Goal: Information Seeking & Learning: Learn about a topic

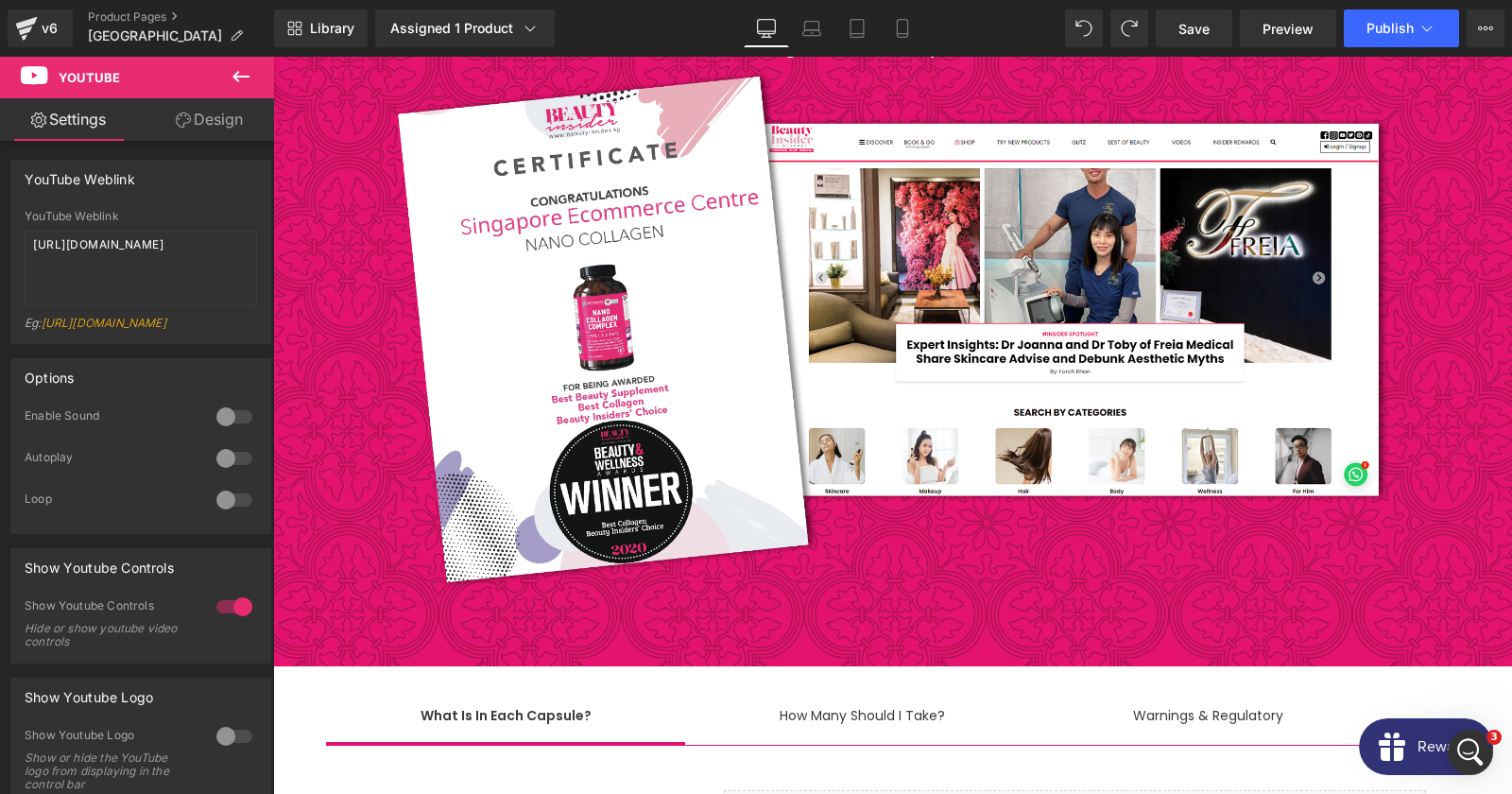
scroll to position [11657, 0]
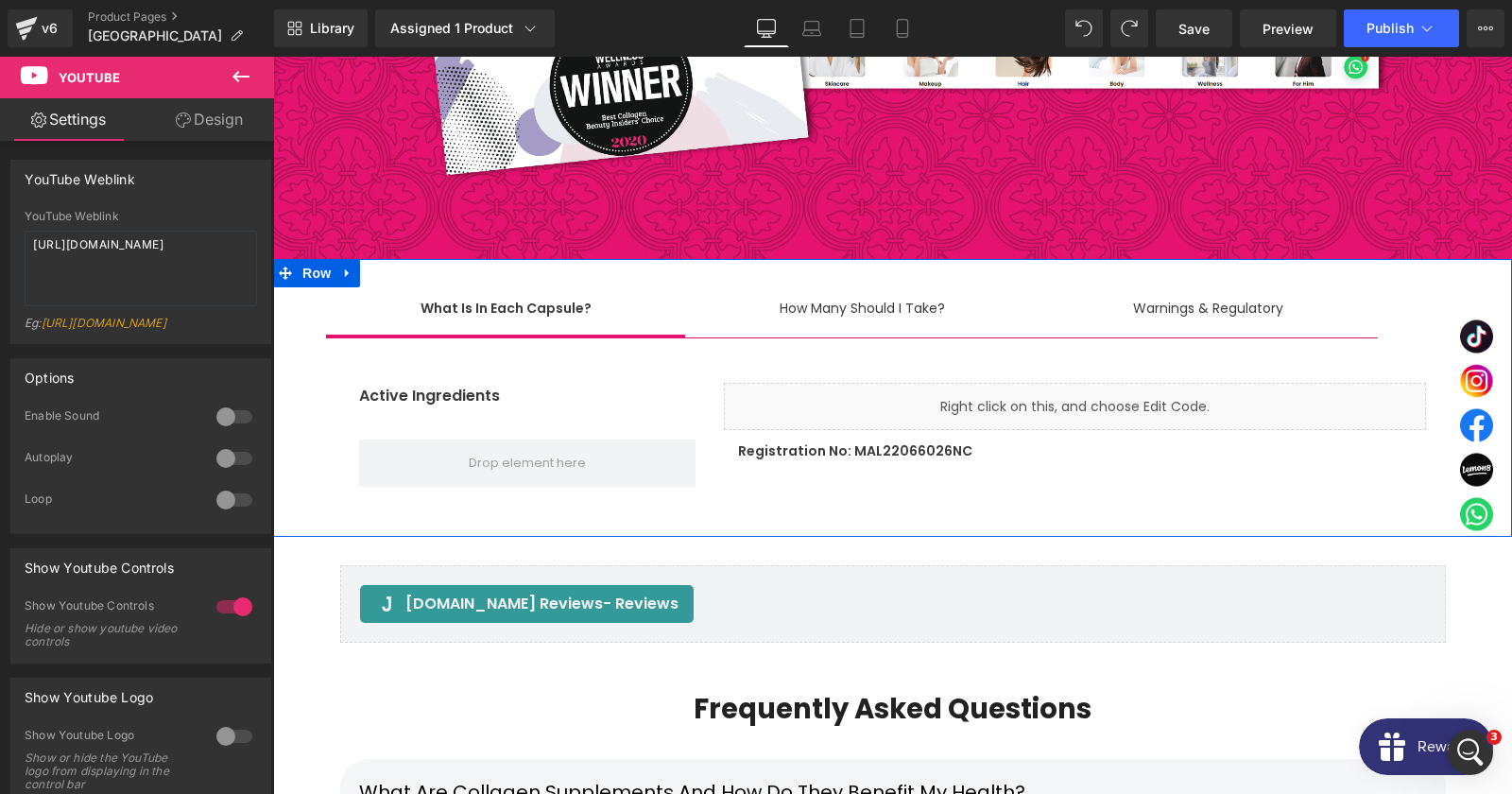
click at [921, 439] on p "Registration No: MAL22066026NC" at bounding box center [1082, 451] width 688 height 24
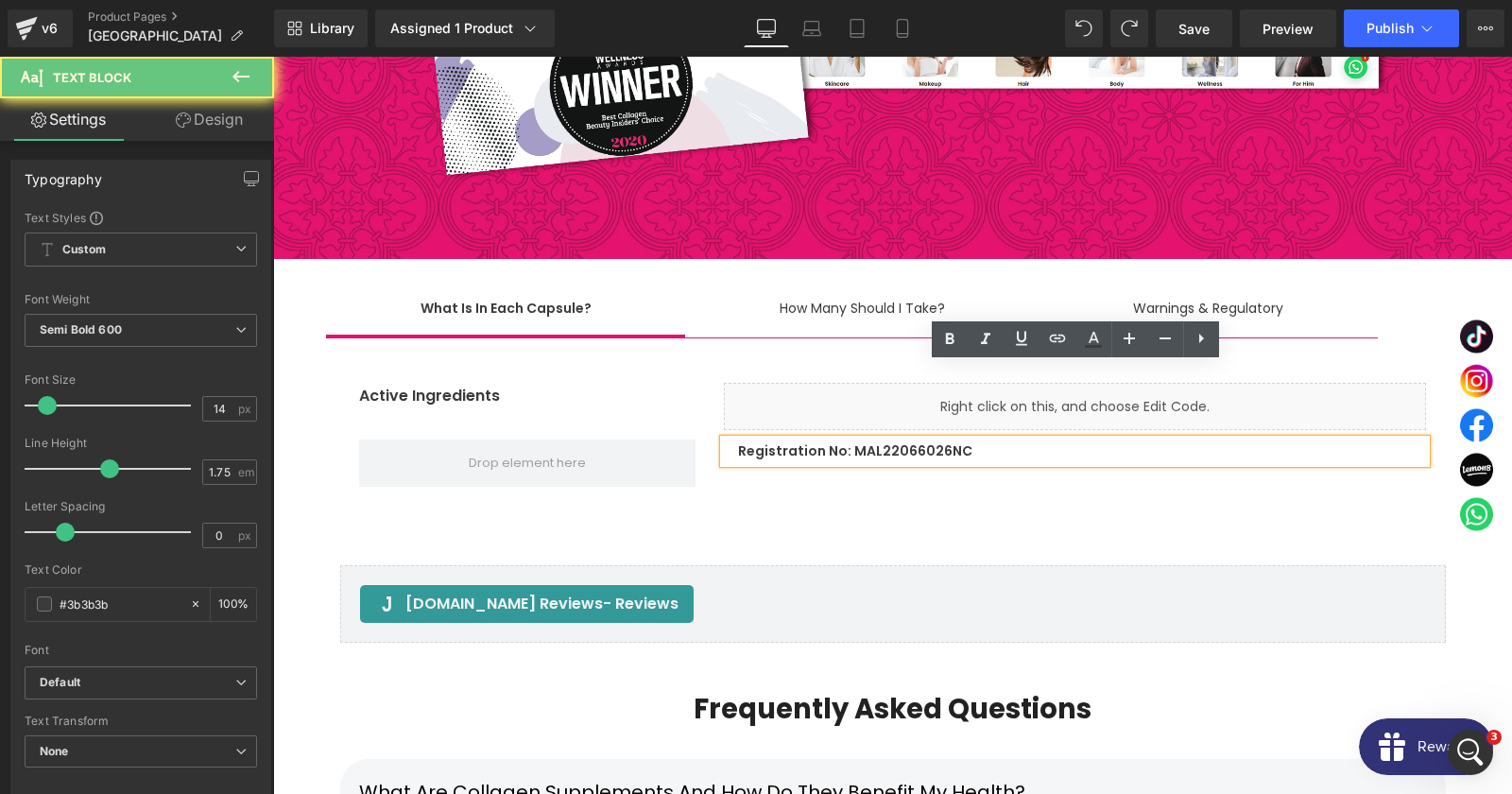
click at [921, 439] on p "Registration No: MAL22066026NC" at bounding box center [1082, 451] width 688 height 24
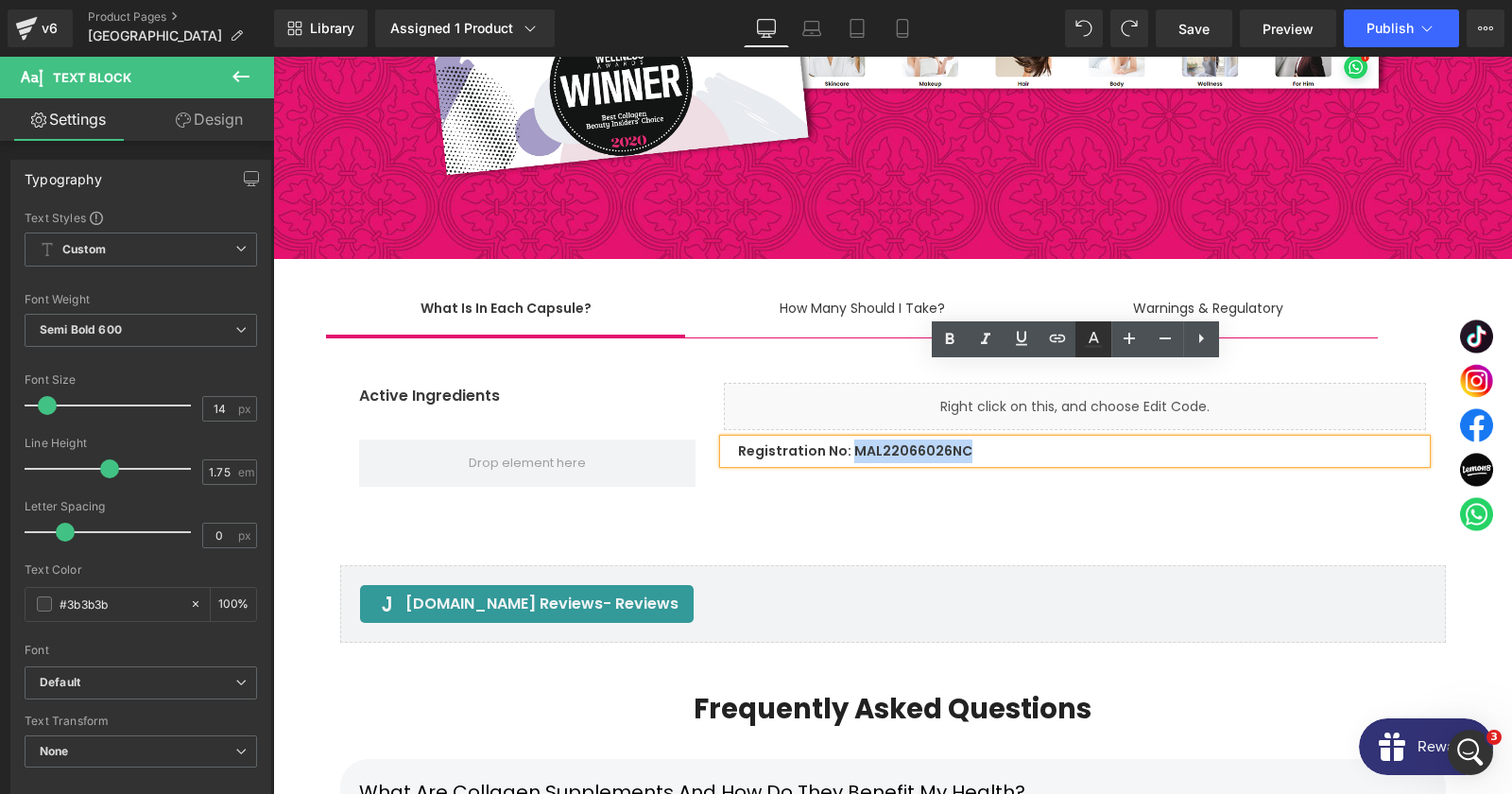
copy p "MAL22066026NC"
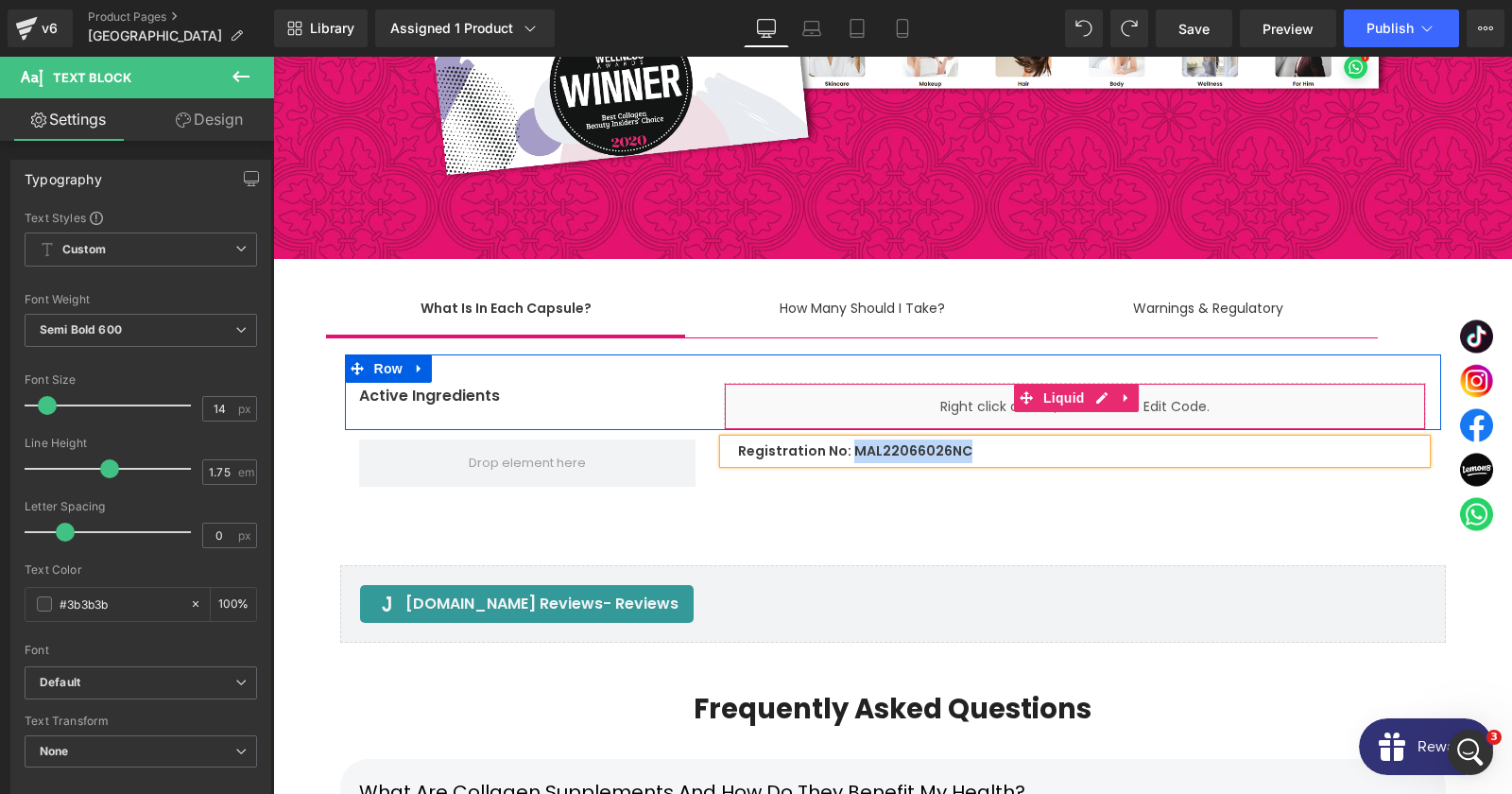
click at [747, 383] on div "Liquid" at bounding box center [1075, 405] width 702 height 47
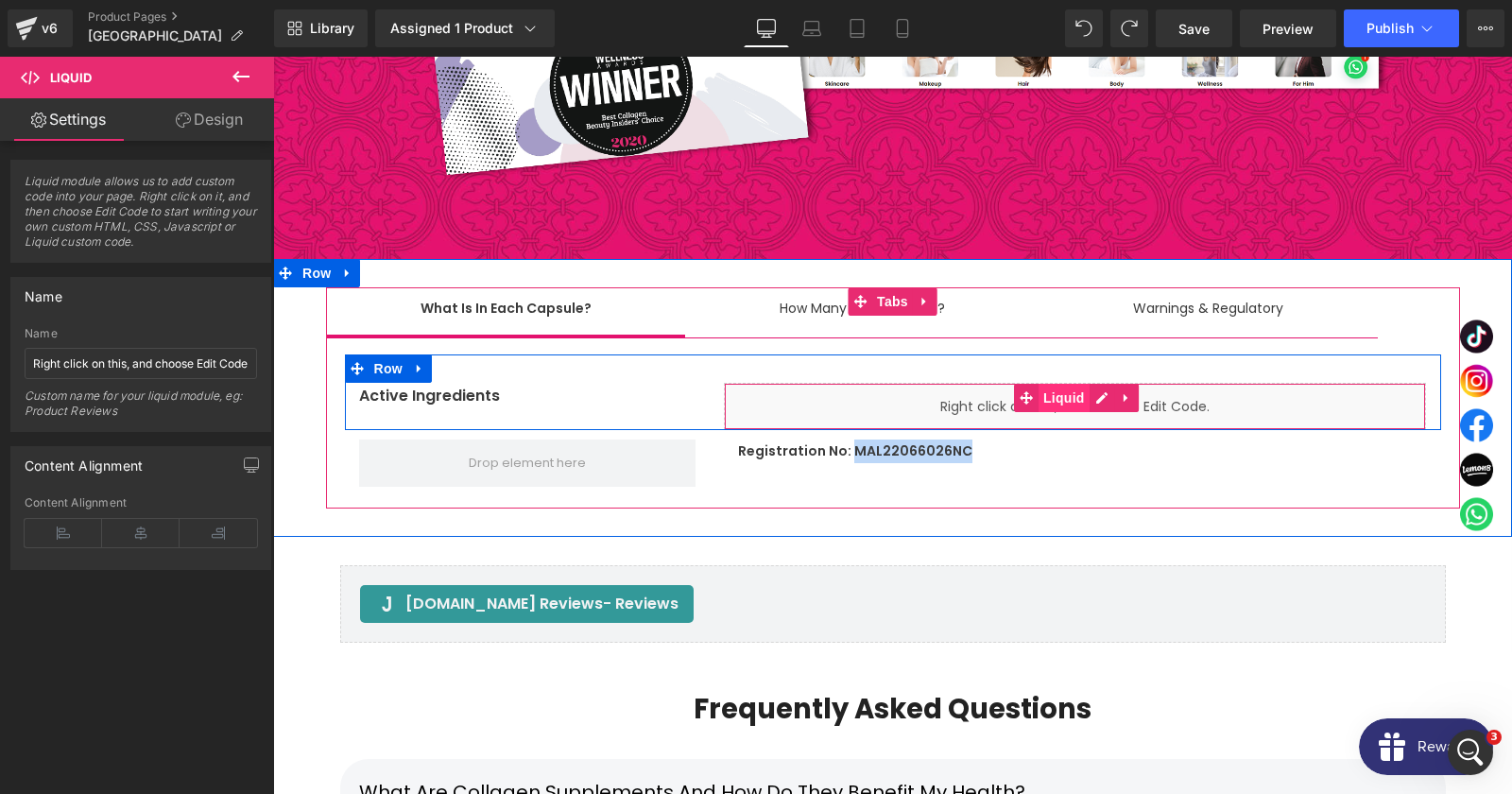
click at [1071, 384] on span "Liquid" at bounding box center [1064, 397] width 51 height 28
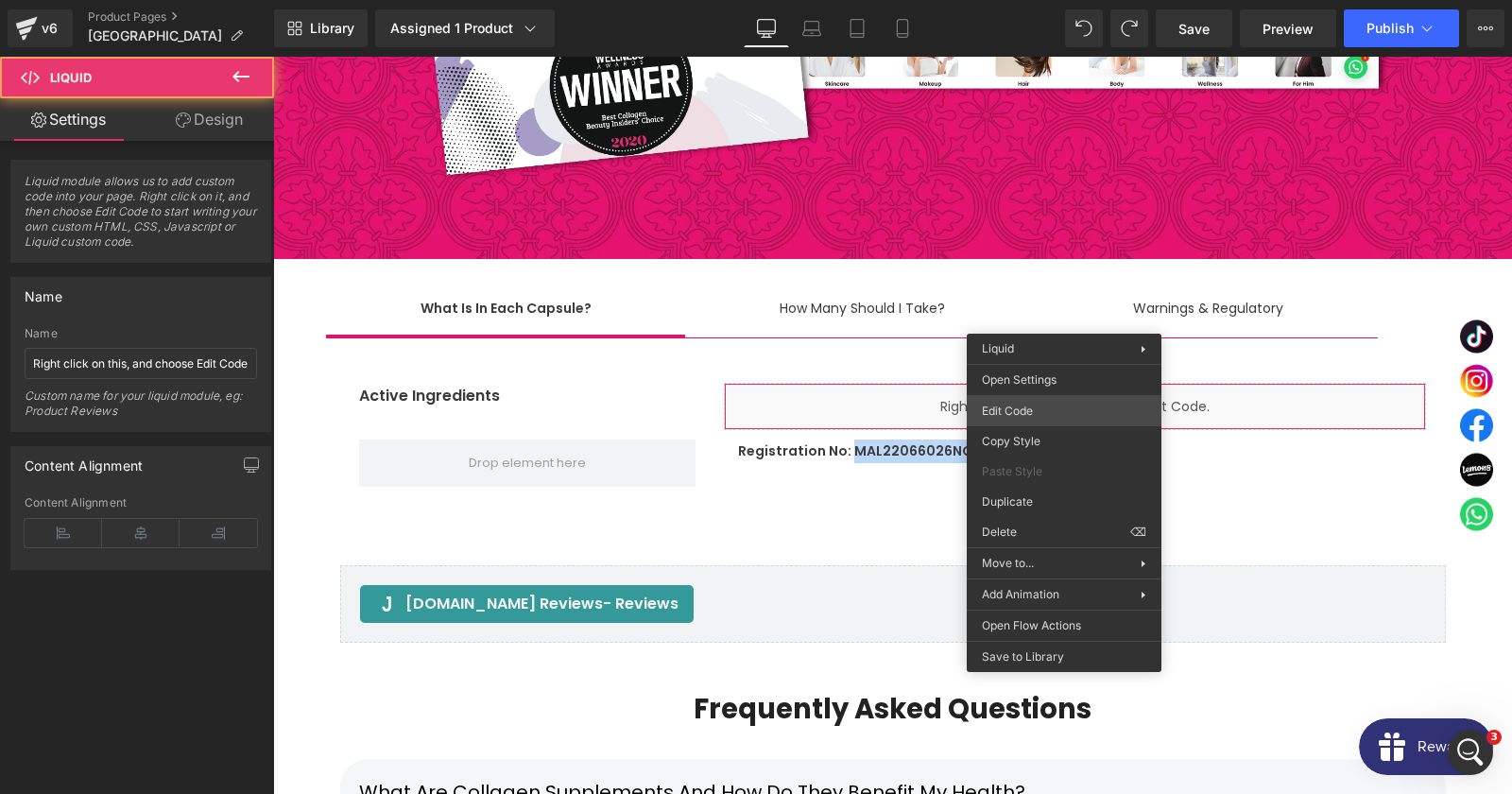
click at [1034, 0] on div "Liquid You are previewing how the will restyle your page. You can not edit Elem…" at bounding box center [756, 0] width 1512 height 0
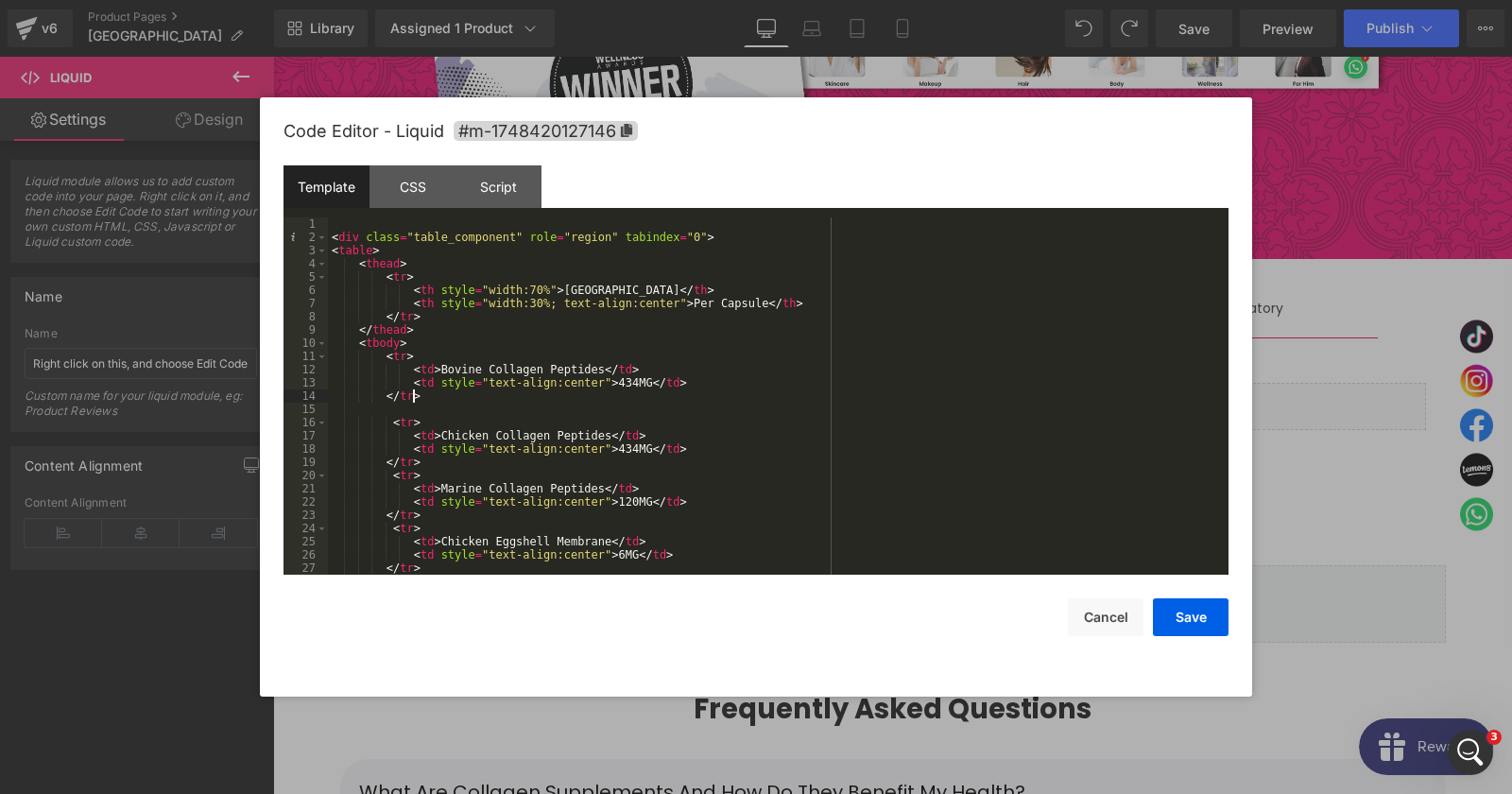
click at [671, 396] on div "< div class = "table_component" role = "region" tabindex = "0" > < table > < th…" at bounding box center [778, 408] width 900 height 384
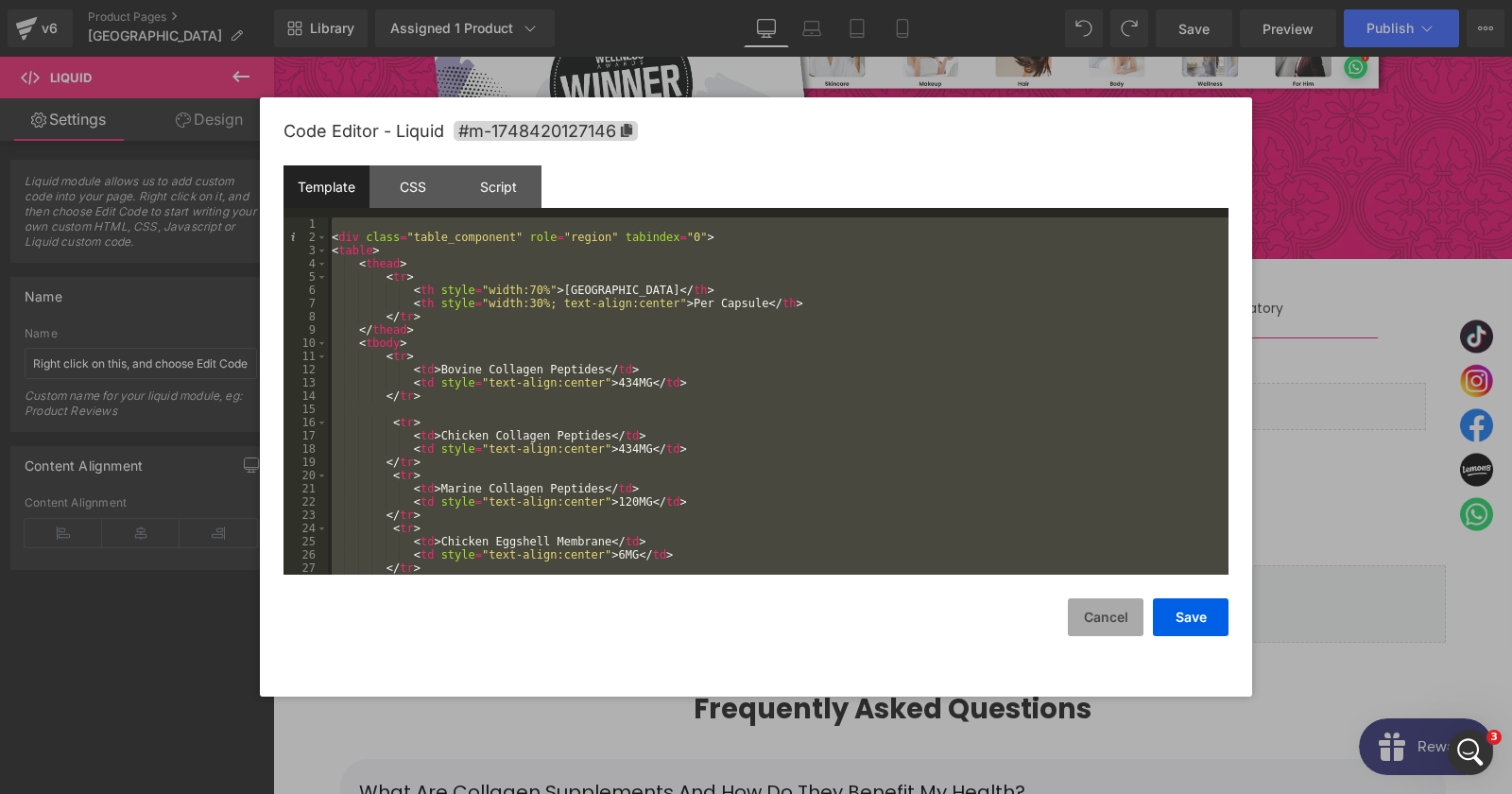
click at [1090, 605] on button "Cancel" at bounding box center [1106, 618] width 76 height 38
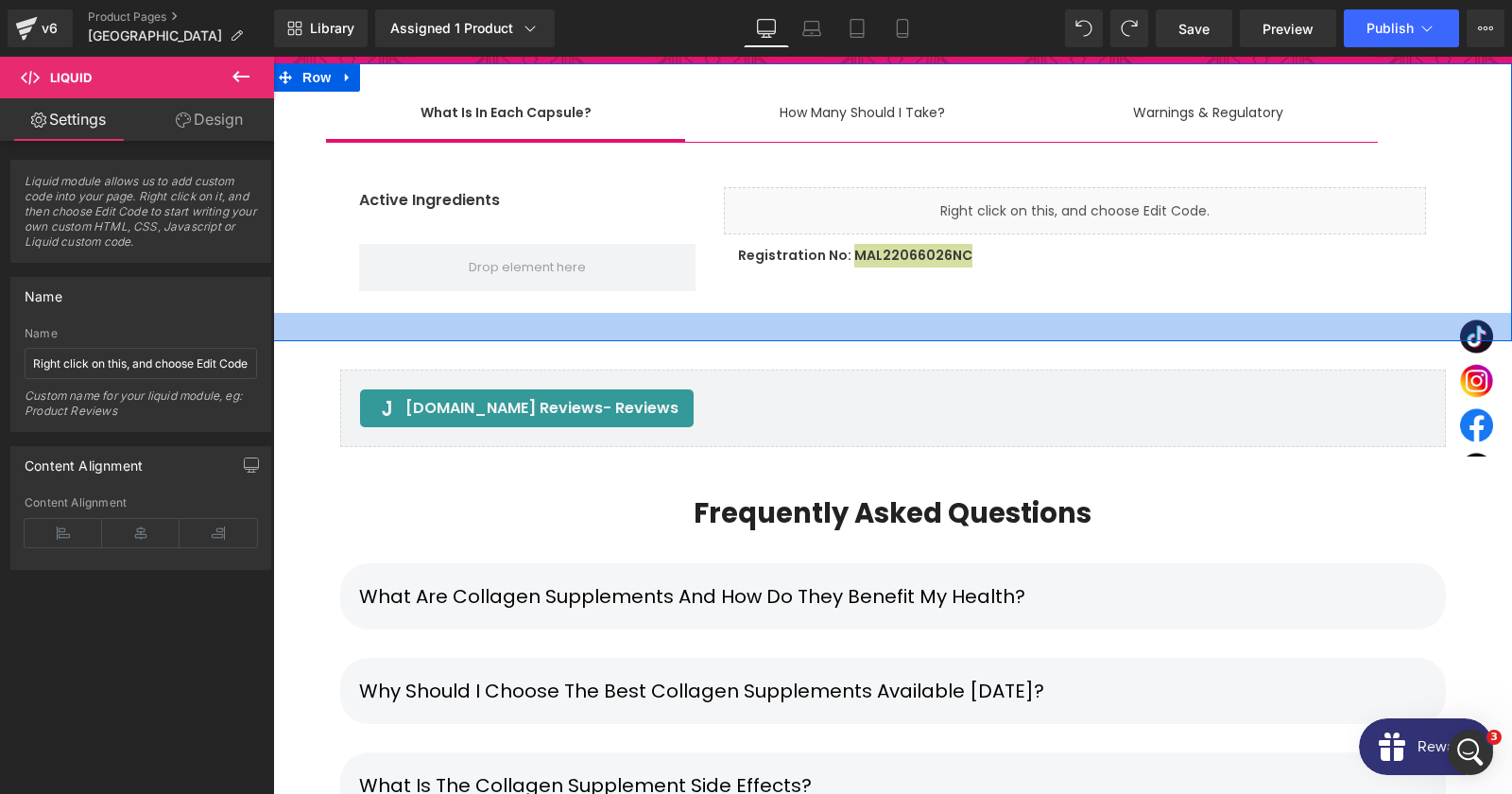
scroll to position [11861, 0]
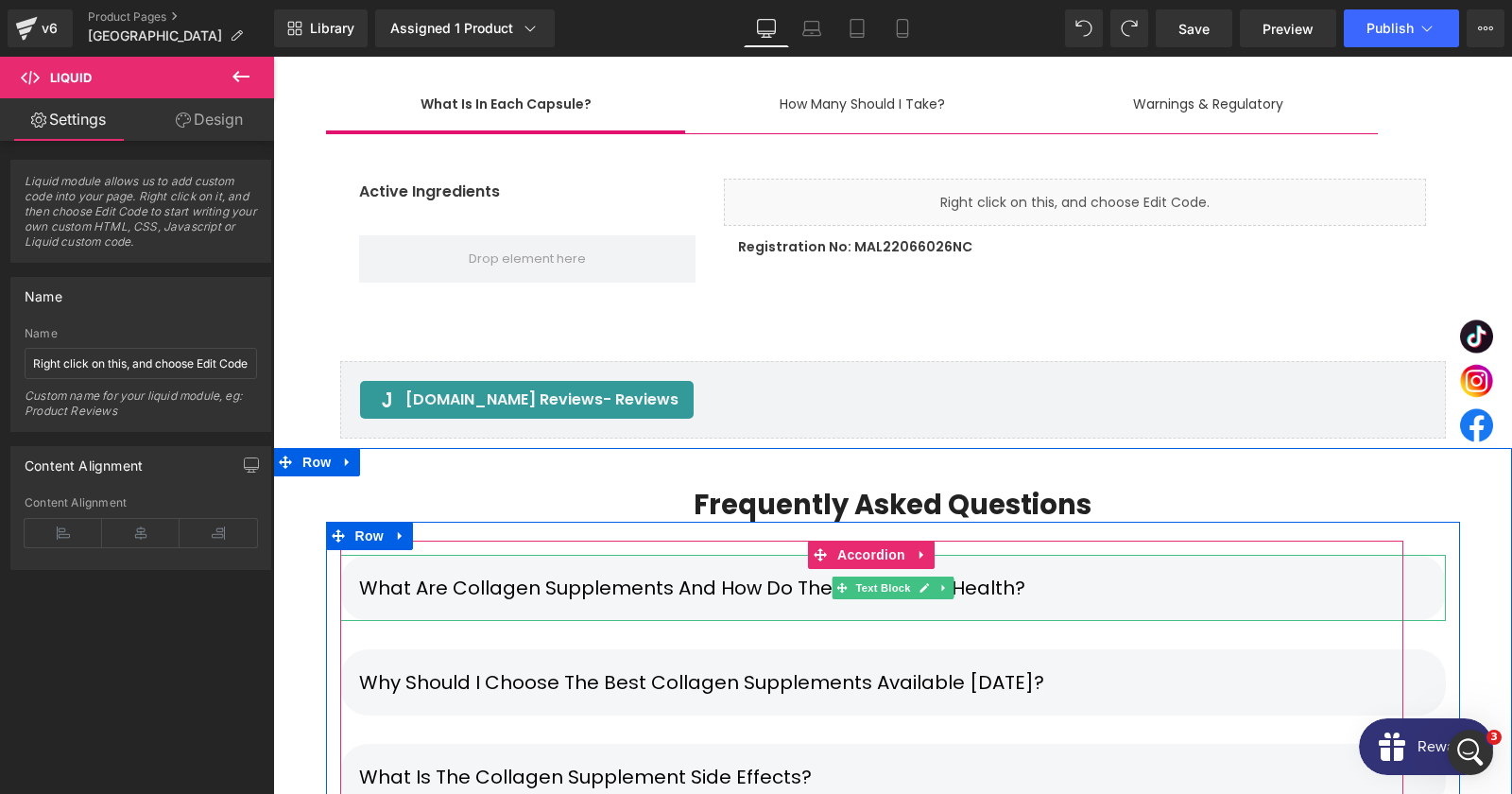
click at [990, 574] on p "What are collagen supplements and how do they benefit my health?" at bounding box center [893, 588] width 1068 height 28
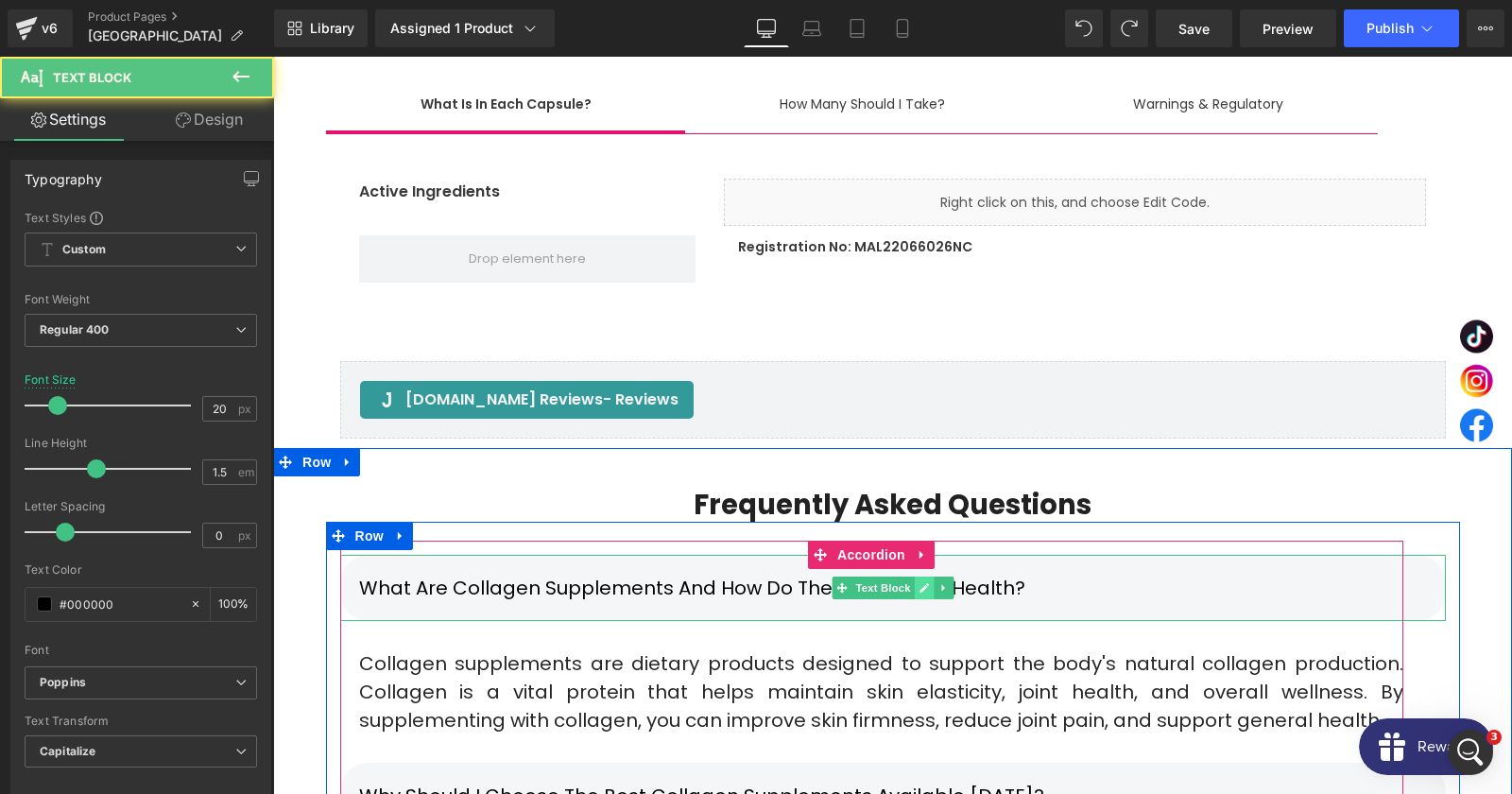
click at [921, 582] on icon at bounding box center [923, 587] width 10 height 11
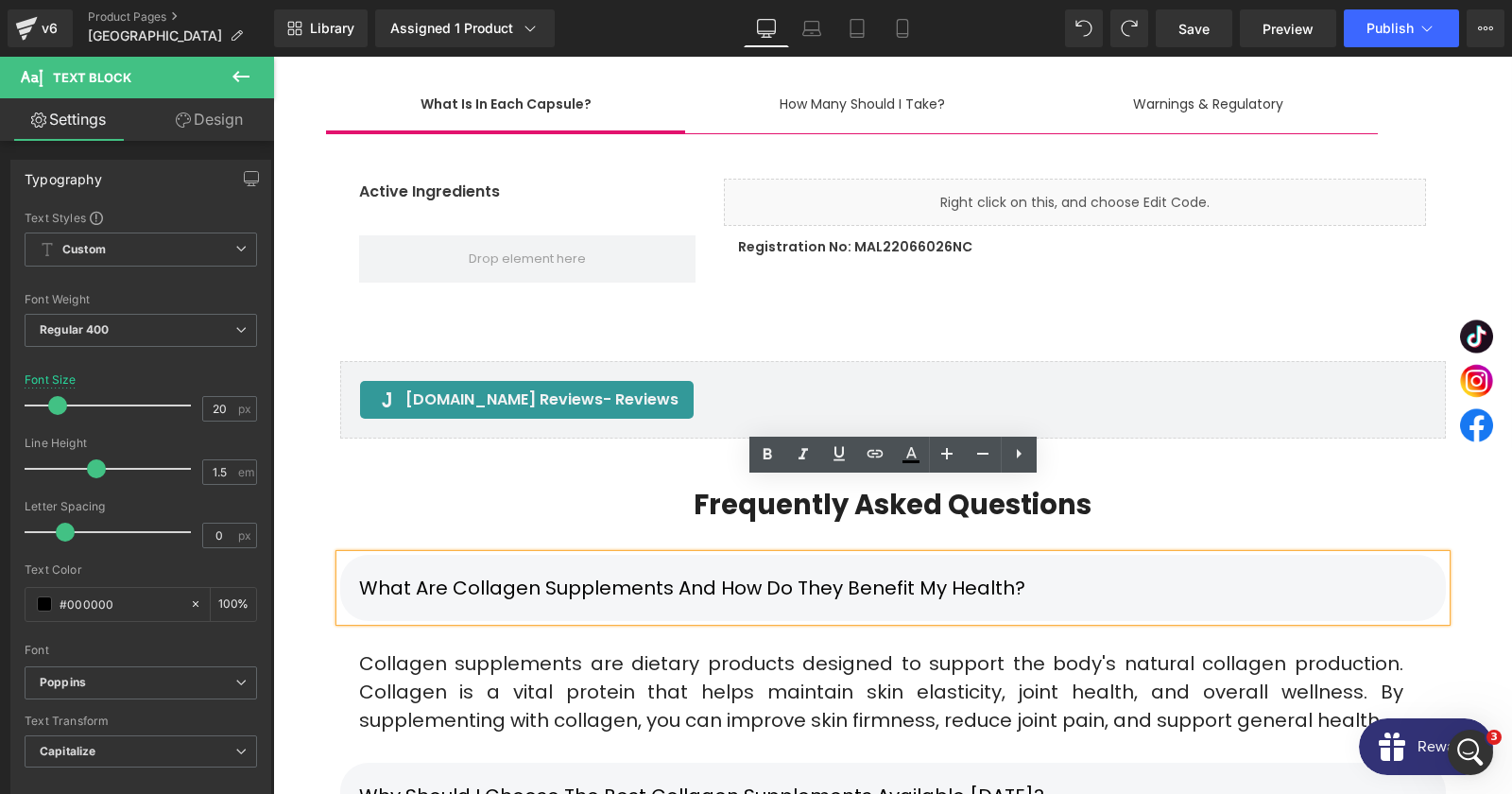
click at [758, 574] on p "What are collagen supplements and how do they benefit my health?" at bounding box center [893, 588] width 1068 height 28
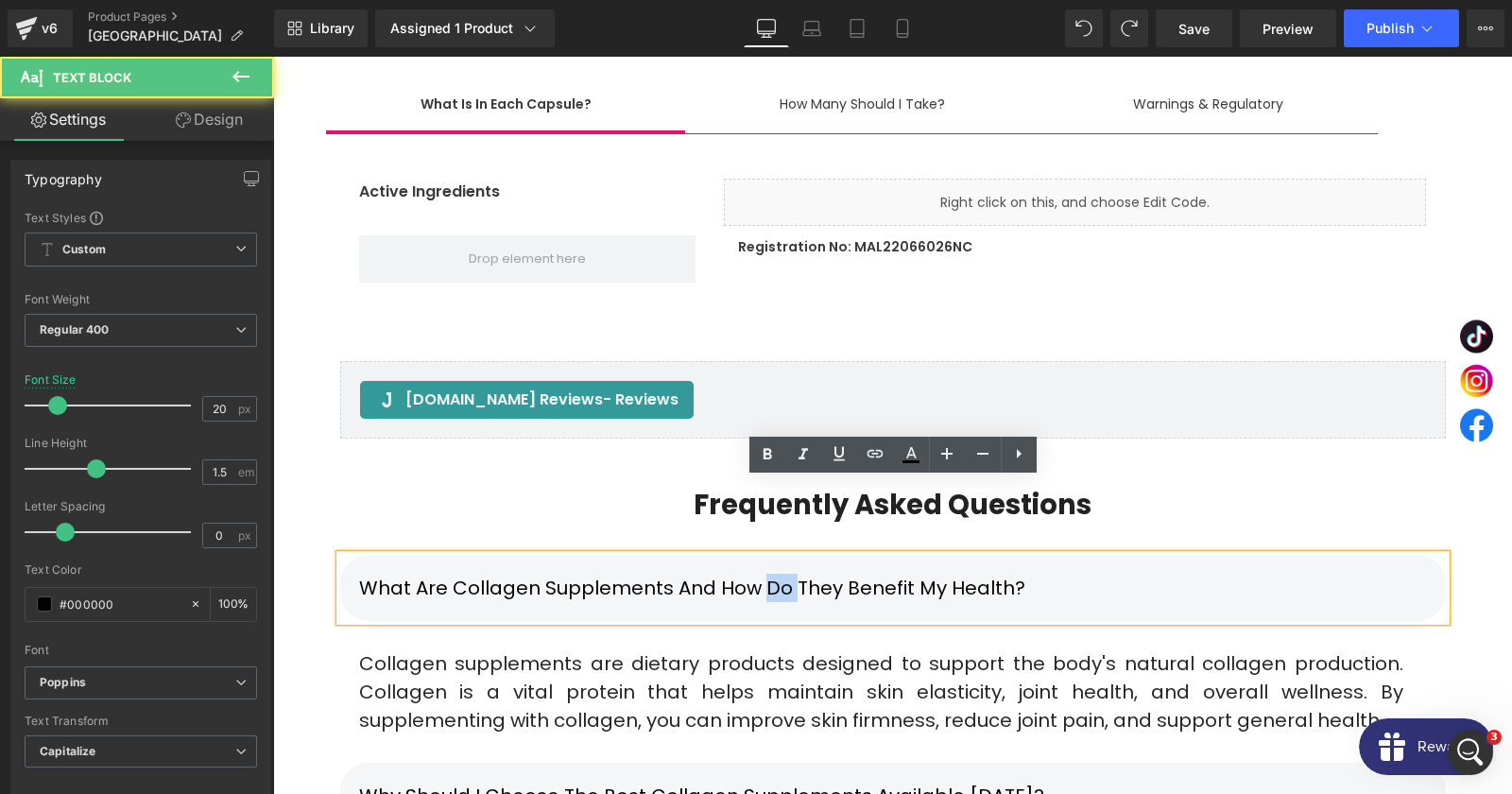
click at [758, 574] on p "What are collagen supplements and how do they benefit my health?" at bounding box center [893, 588] width 1068 height 28
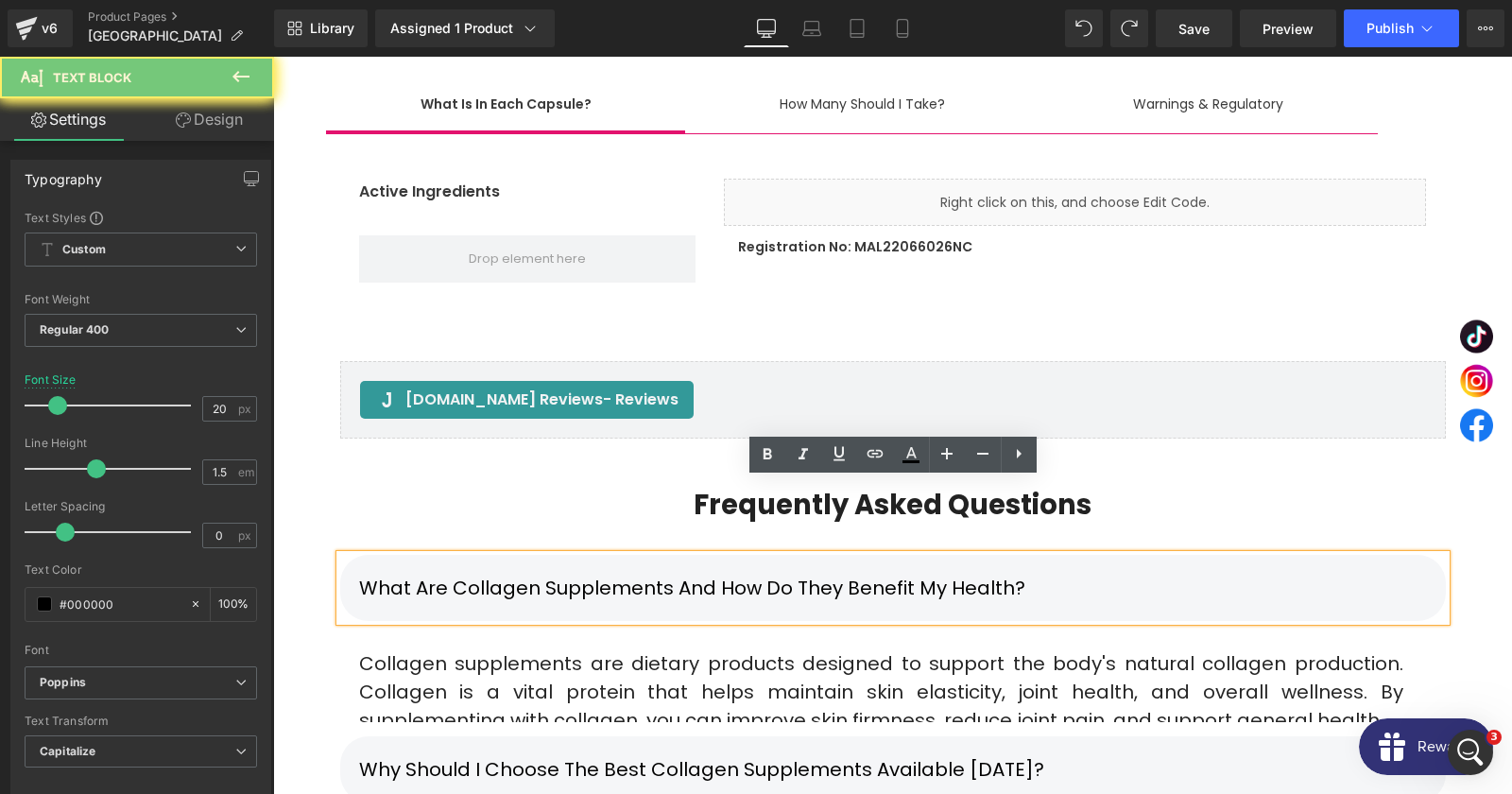
click at [758, 574] on p "What are collagen supplements and how do they benefit my health?" at bounding box center [893, 588] width 1068 height 28
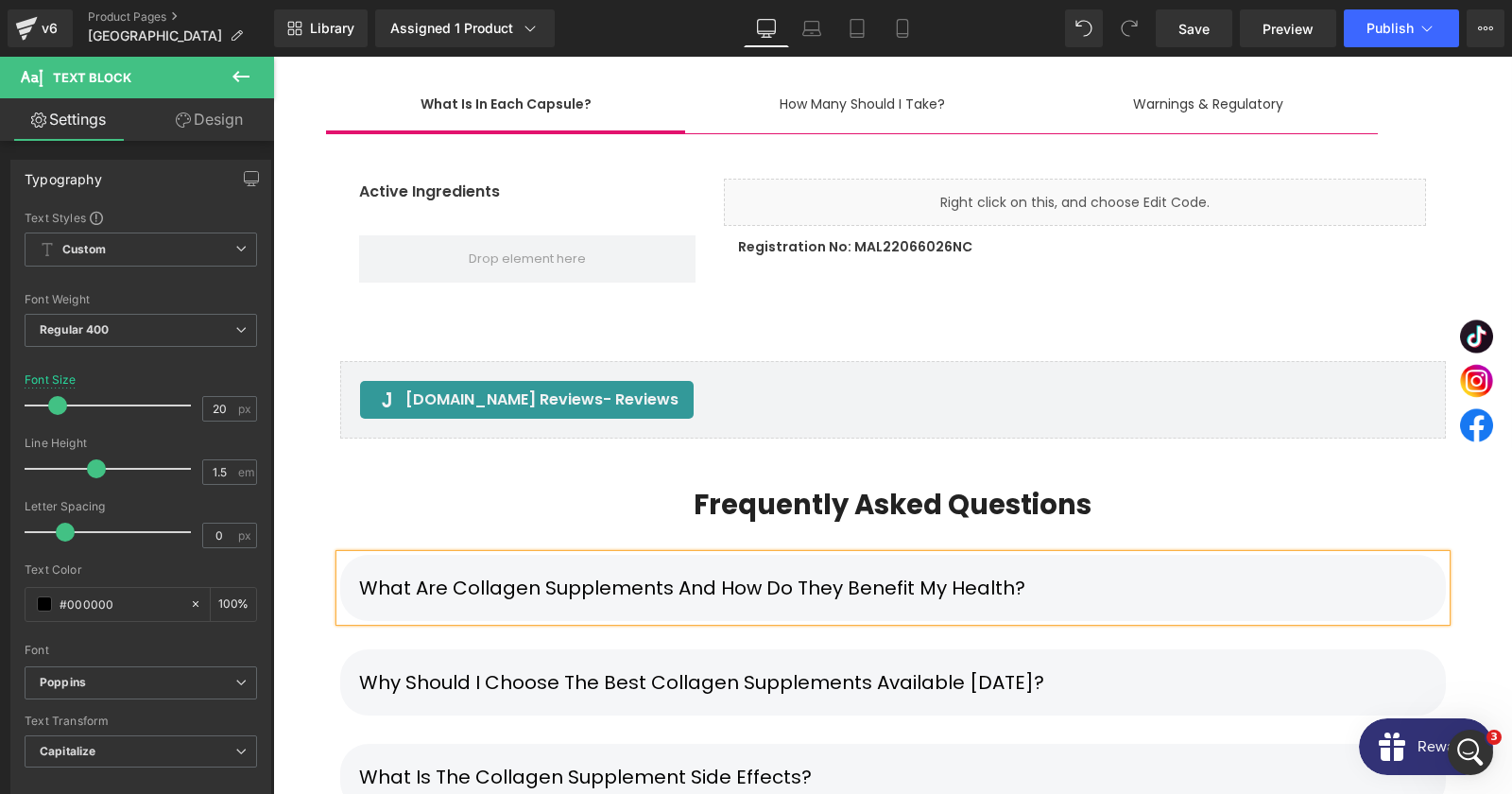
click at [1113, 574] on p "What are collagen supplements and how do they benefit my health?" at bounding box center [893, 588] width 1068 height 28
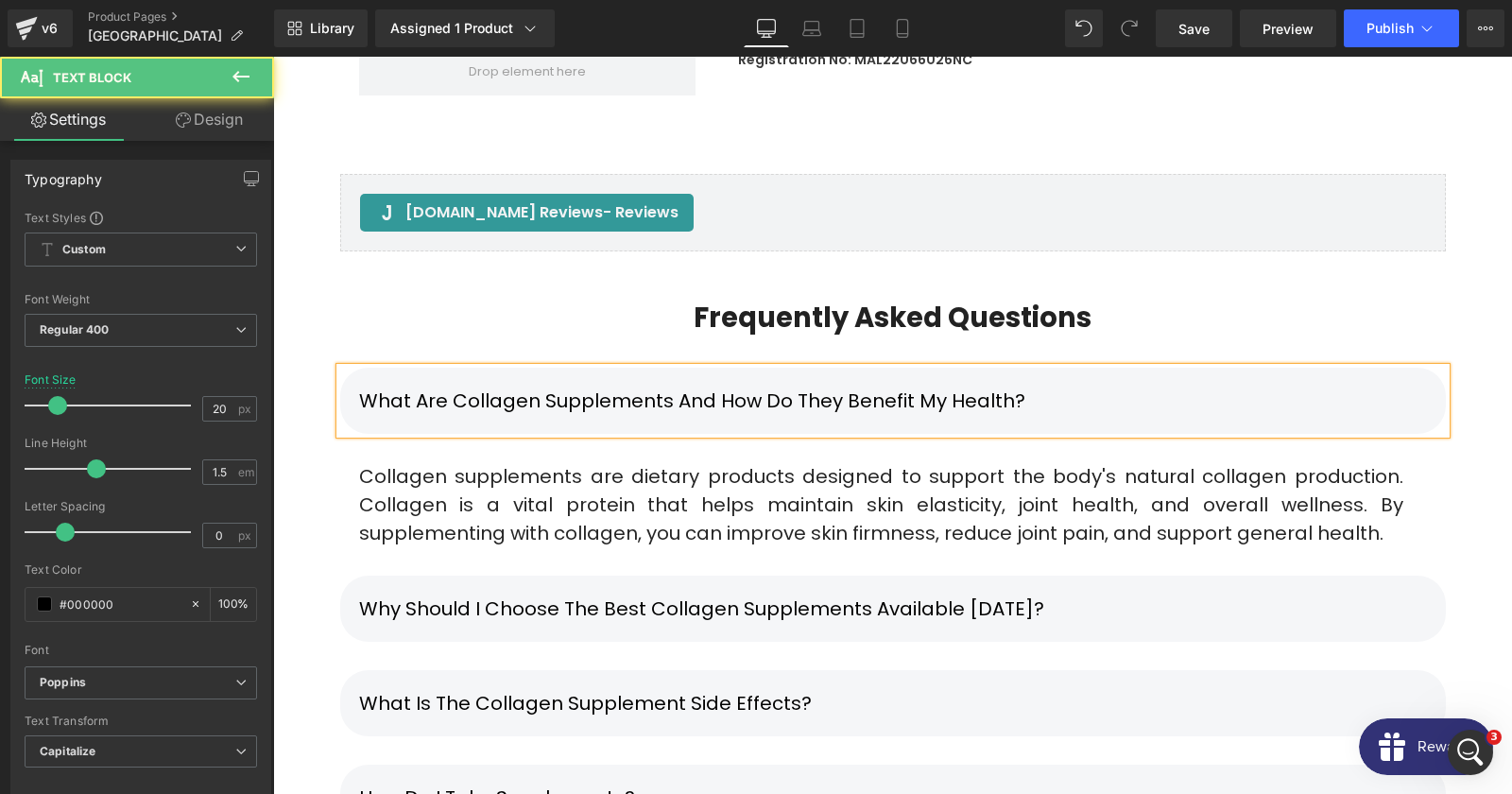
scroll to position [12065, 0]
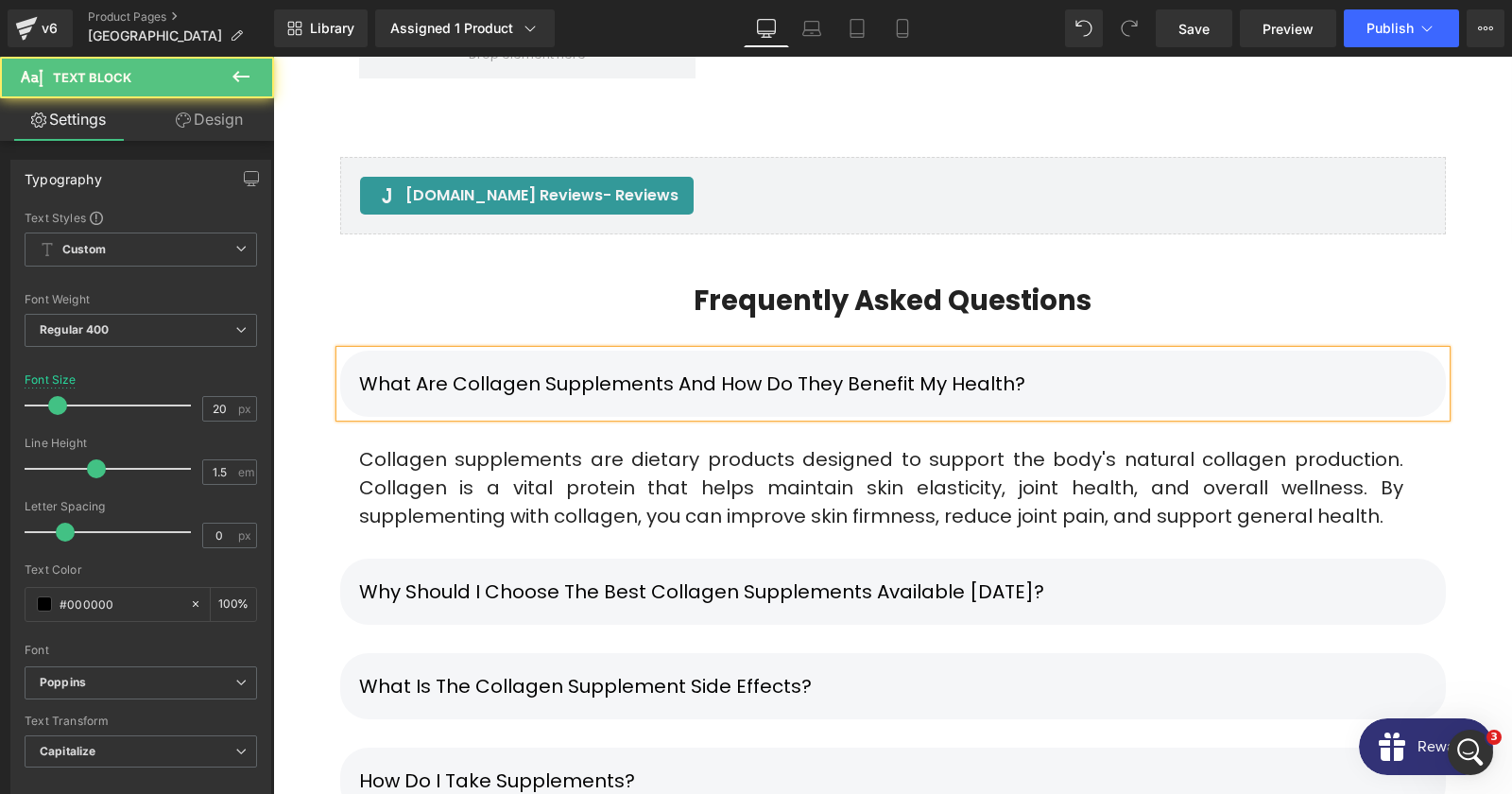
click at [508, 445] on div "Collagen supplements are dietary products designed to support the body's natura…" at bounding box center [882, 487] width 1082 height 85
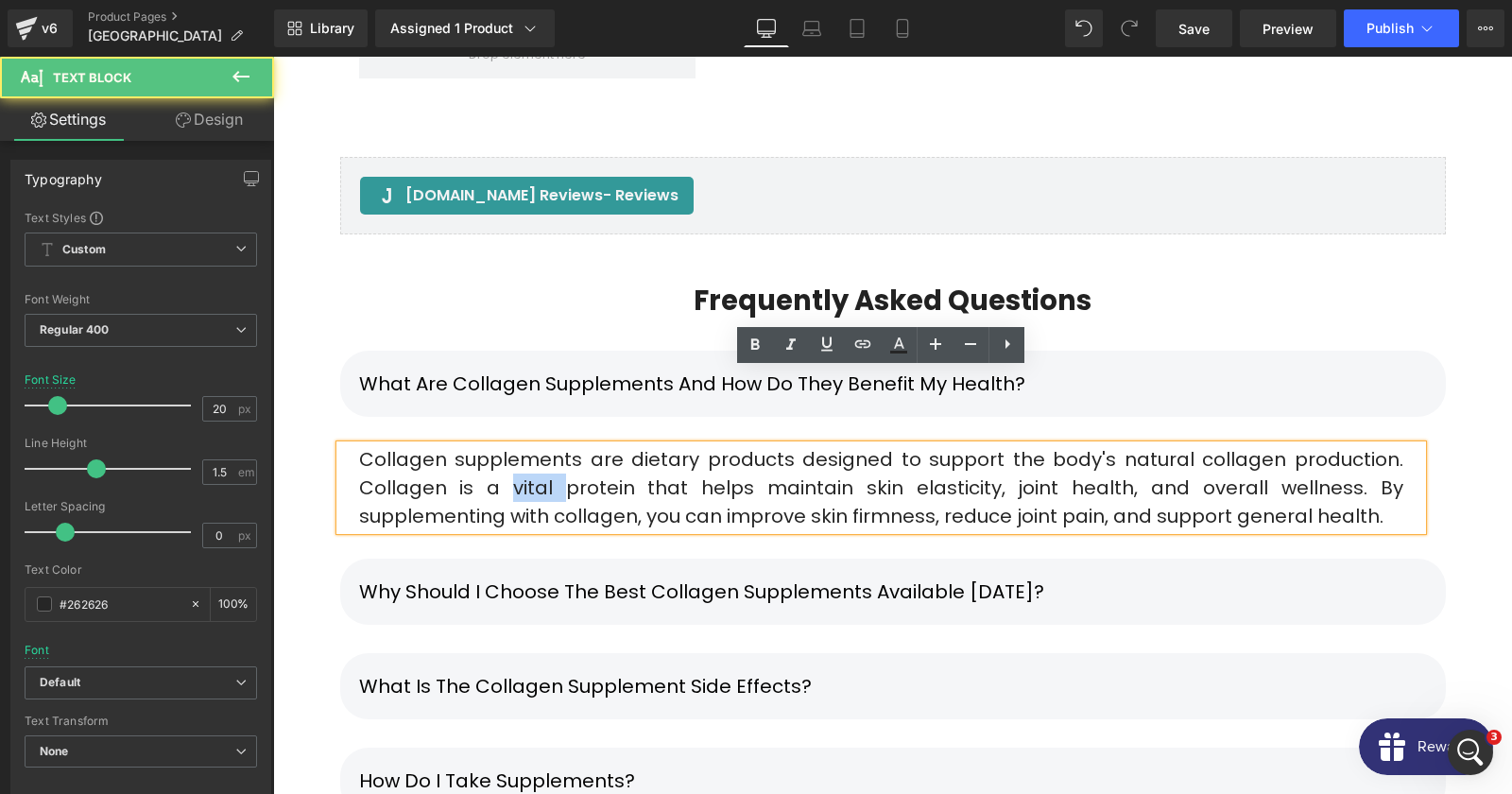
click at [508, 445] on div "Collagen supplements are dietary products designed to support the body's natura…" at bounding box center [882, 487] width 1082 height 85
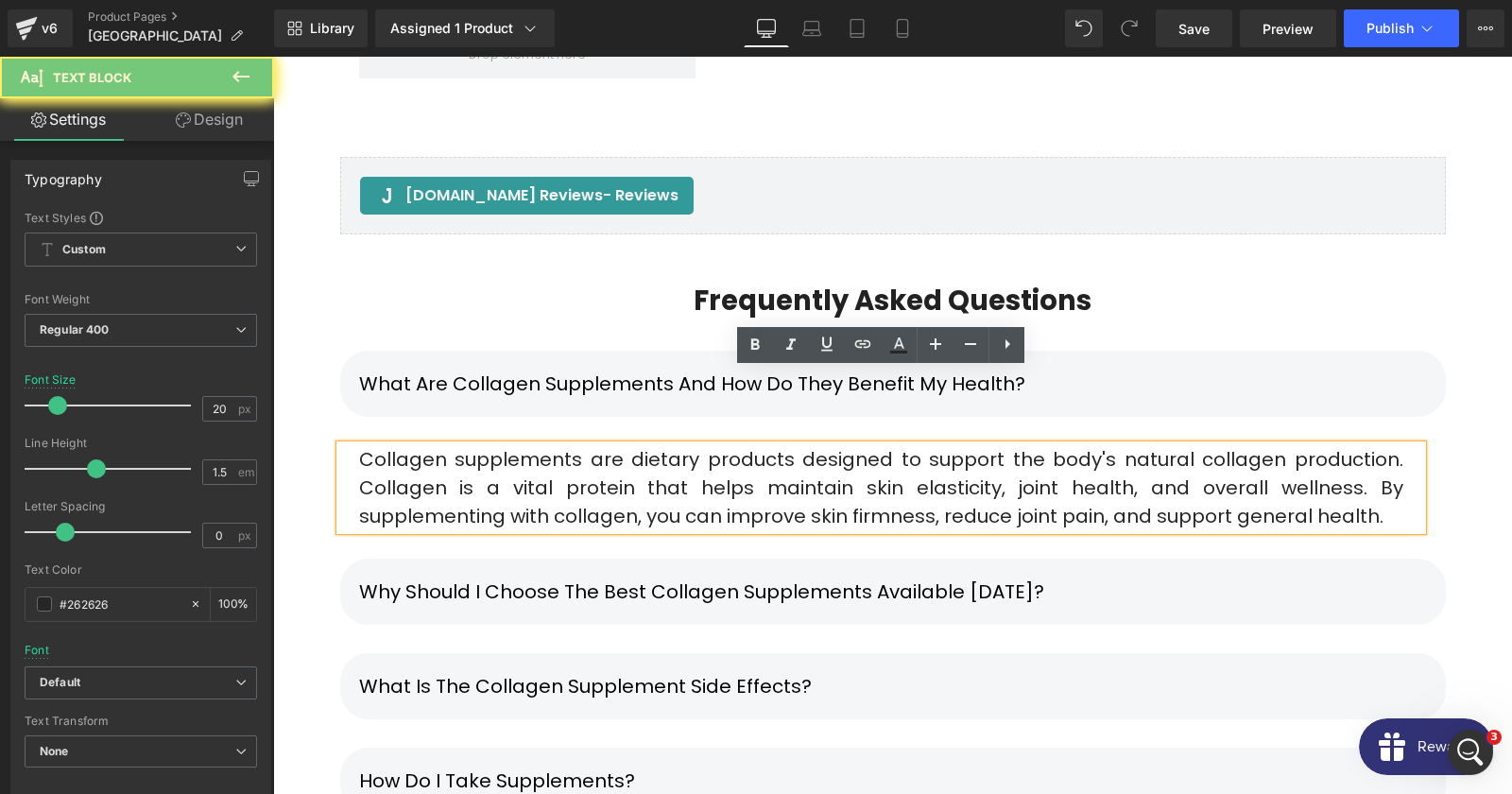
click at [508, 445] on div "Collagen supplements are dietary products designed to support the body's natura…" at bounding box center [882, 487] width 1082 height 85
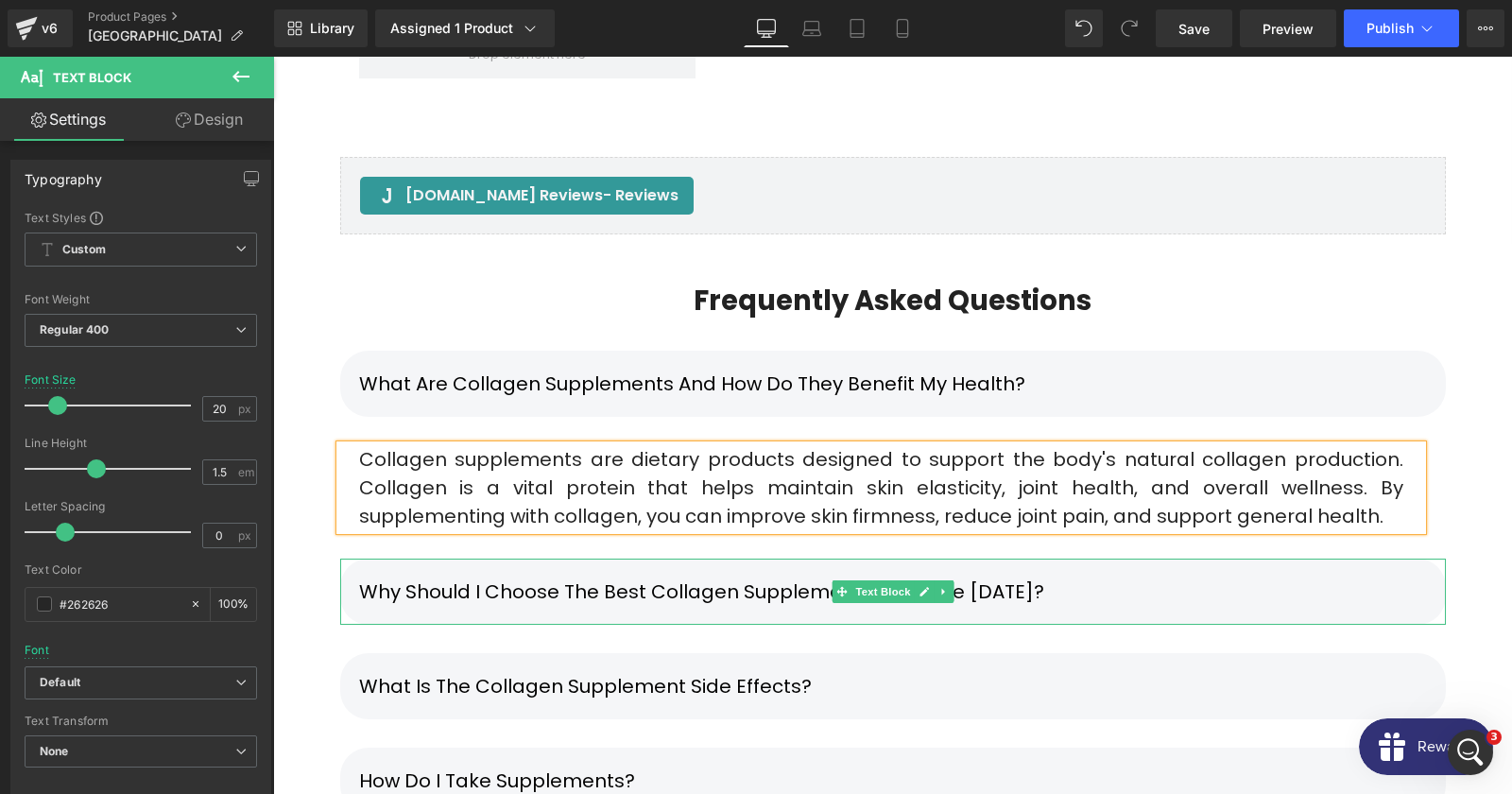
scroll to position [12168, 0]
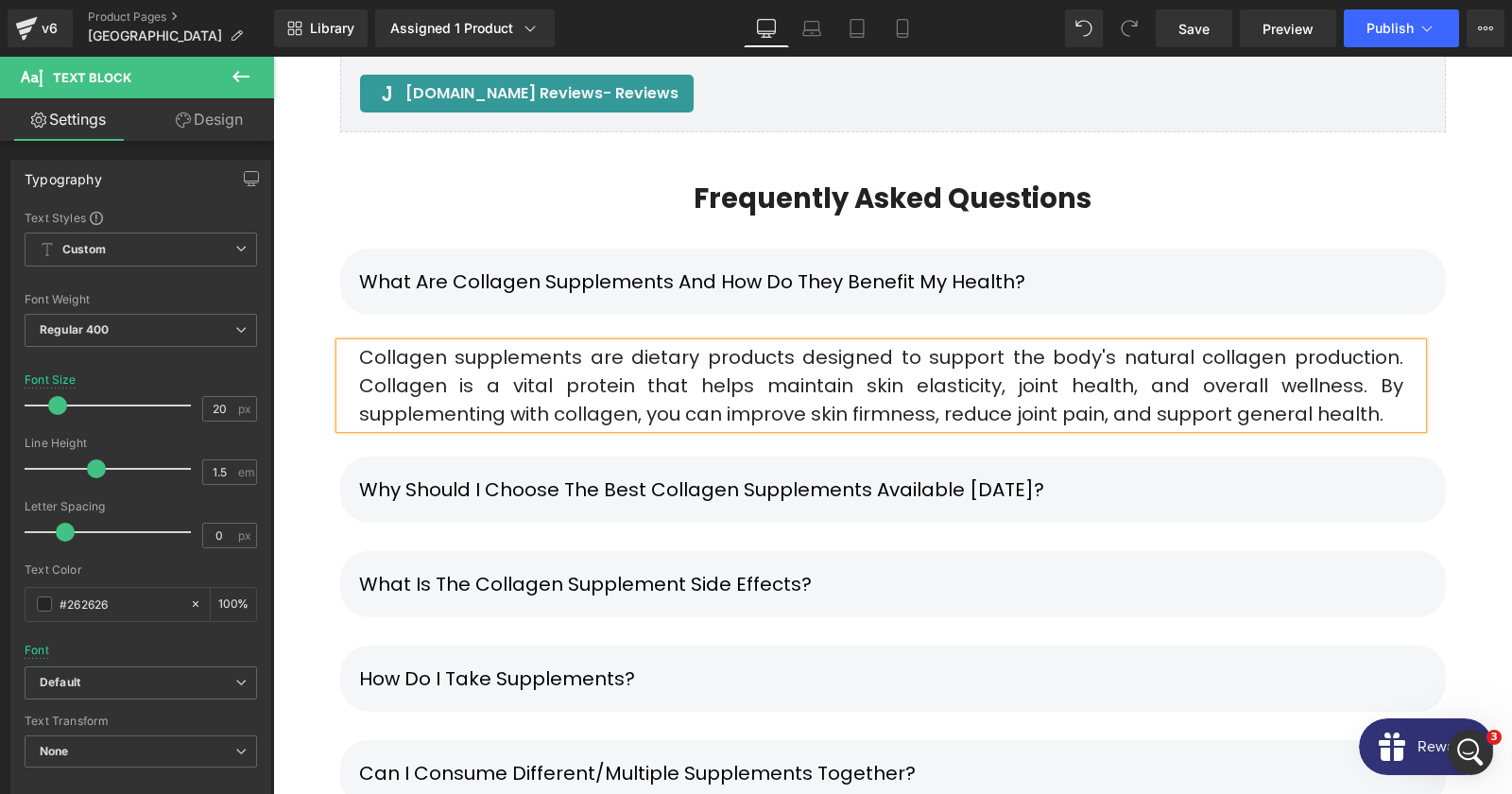
click at [922, 456] on div "Why should I choose the best collagen supplements available [DATE]? Text Block" at bounding box center [893, 489] width 1106 height 66
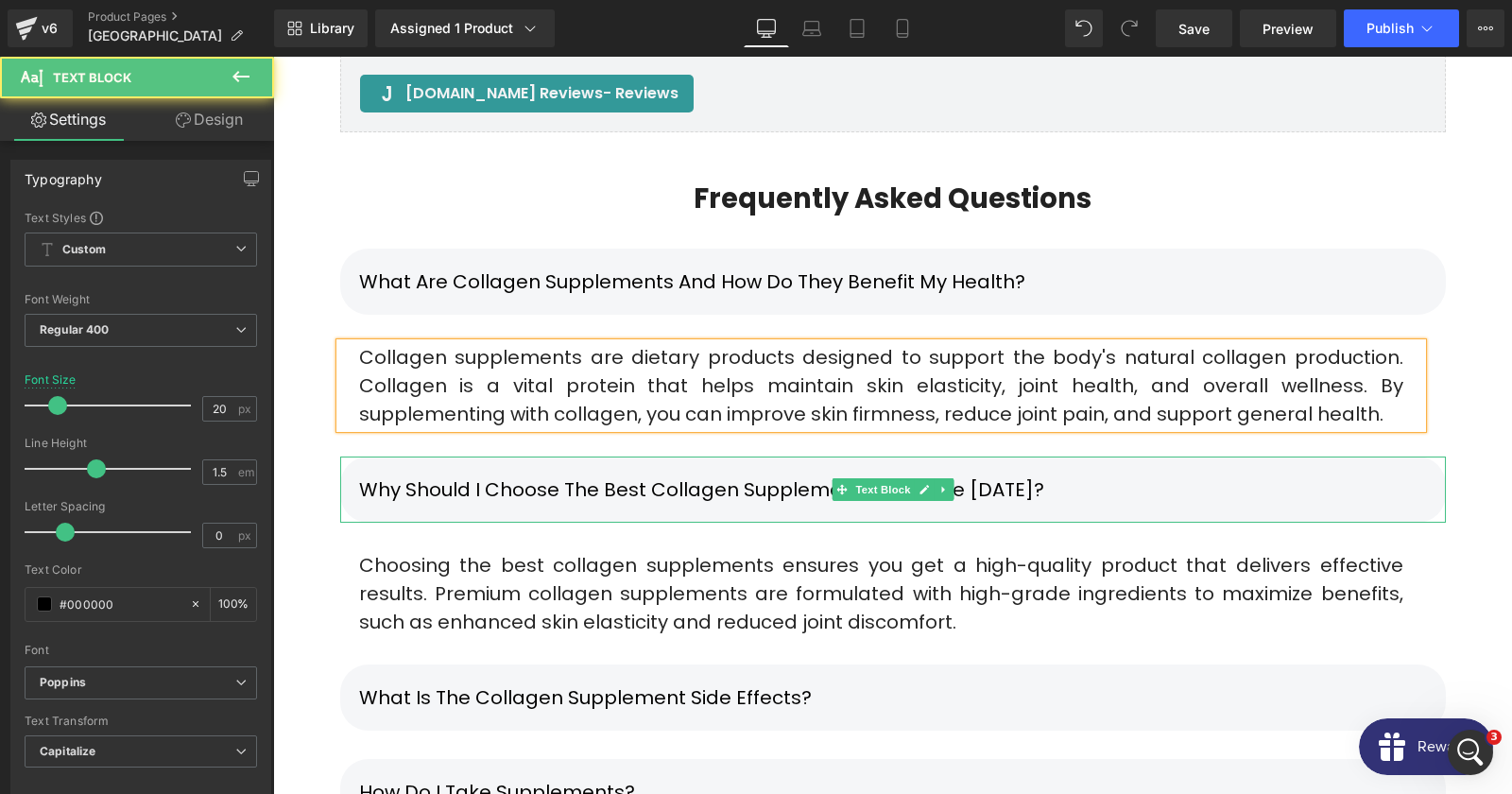
click at [699, 456] on div "Why should I choose the best collagen supplements available [DATE]?" at bounding box center [893, 489] width 1106 height 66
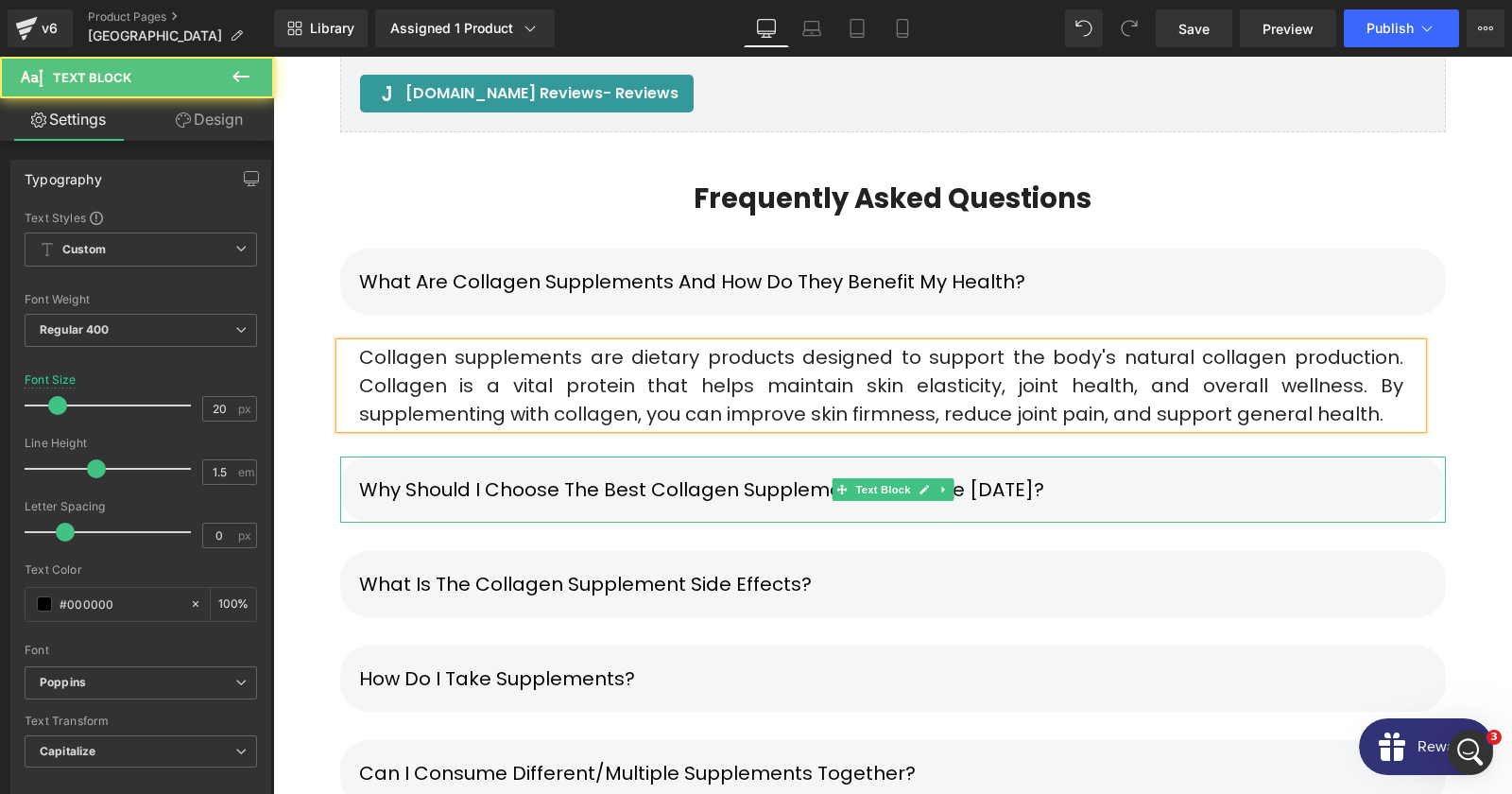
click at [680, 456] on div "Why should I choose the best collagen supplements available [DATE]?" at bounding box center [893, 489] width 1106 height 66
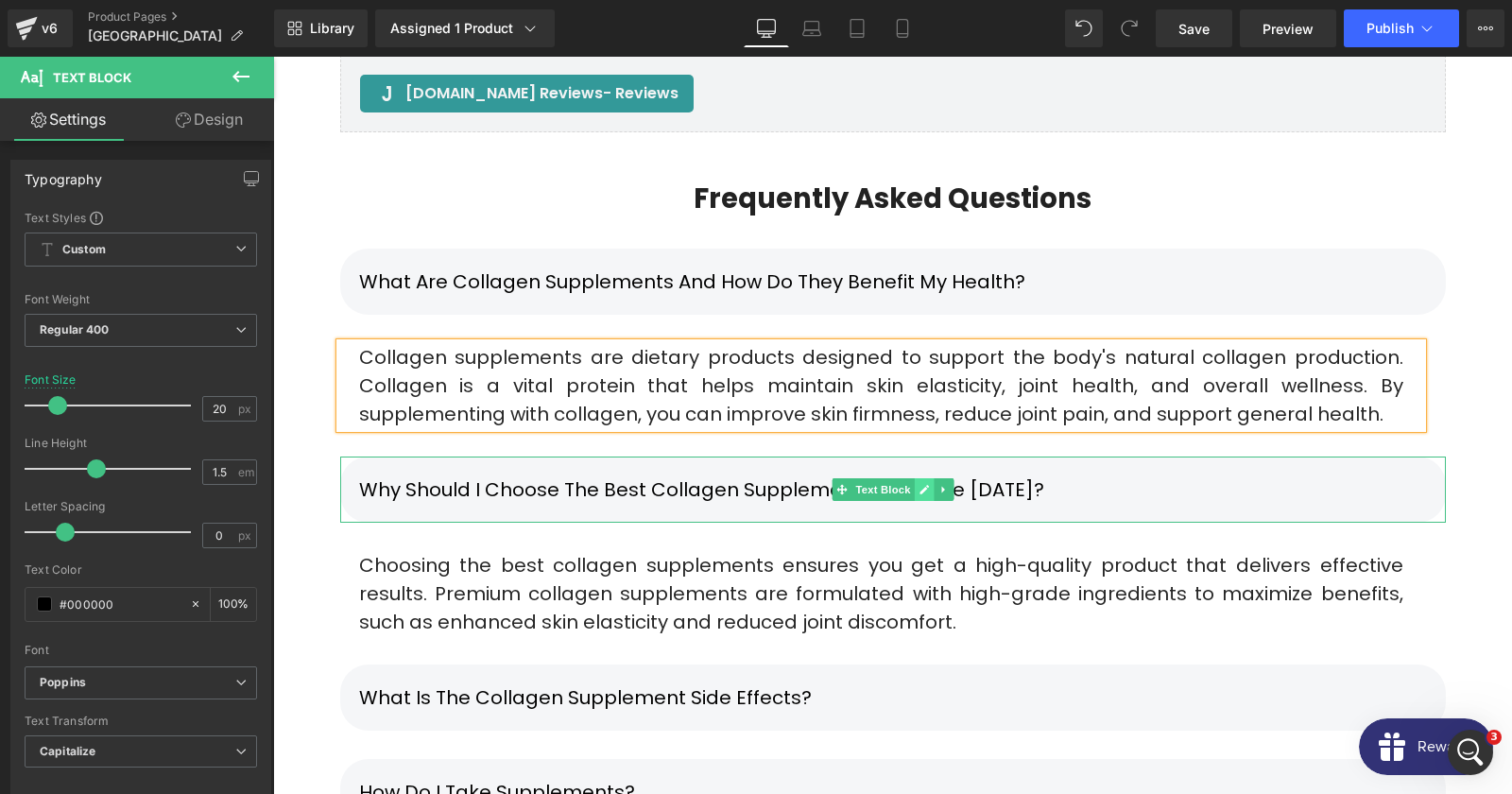
click at [919, 485] on icon at bounding box center [923, 489] width 9 height 9
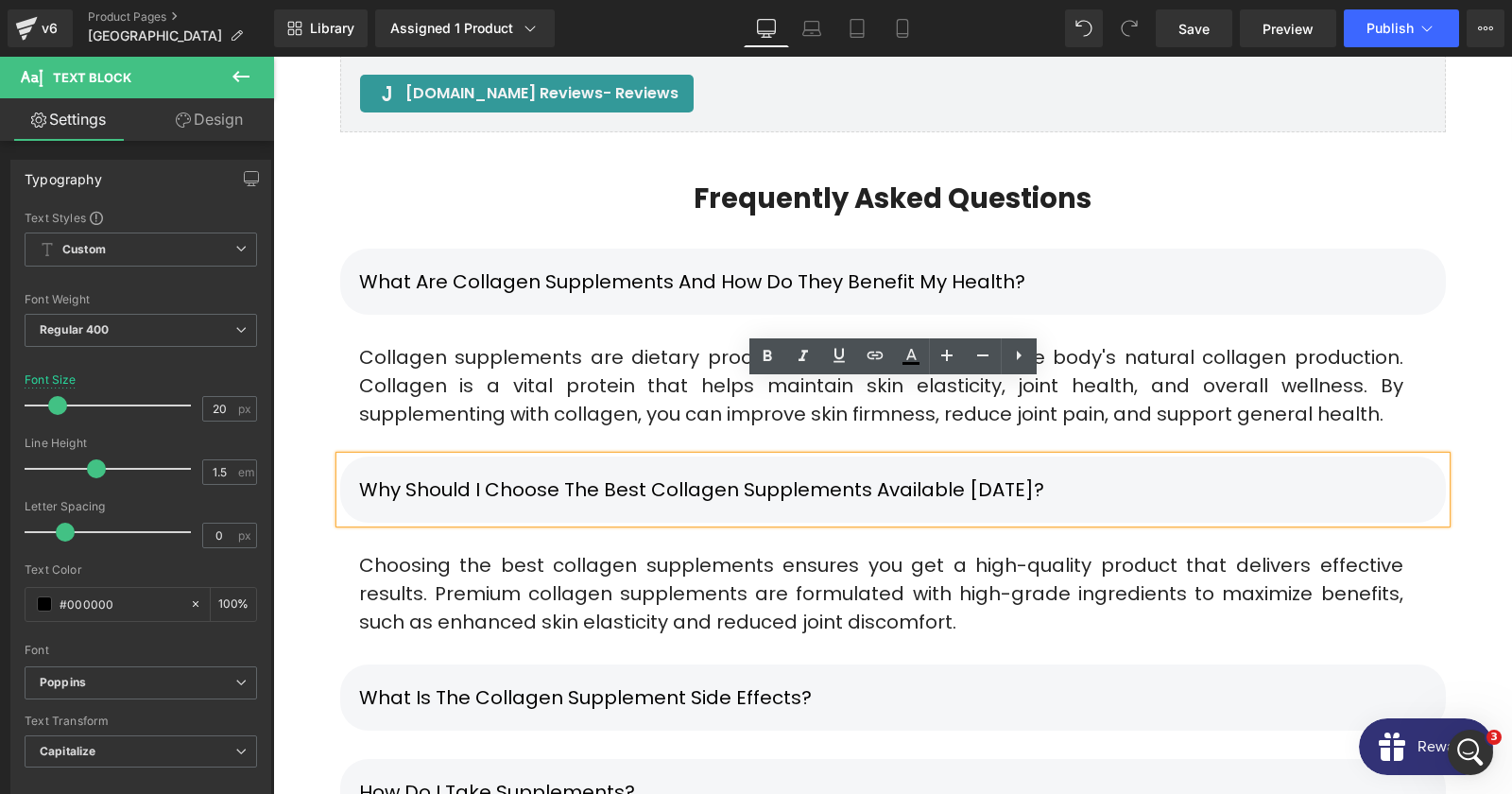
click at [753, 456] on div "Why should I choose the best collagen supplements available [DATE]?" at bounding box center [893, 489] width 1106 height 66
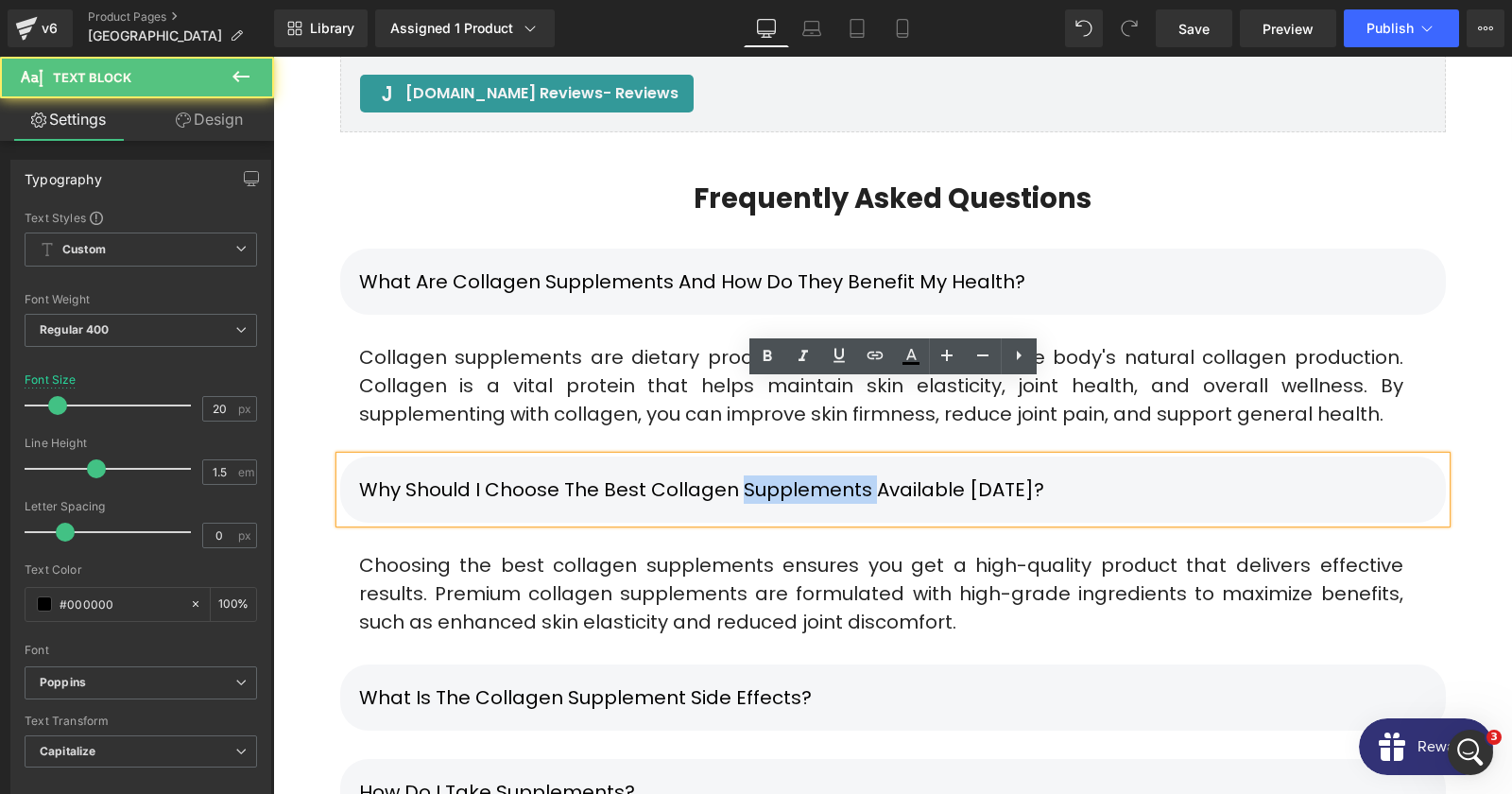
click at [753, 456] on div "Why should I choose the best collagen supplements available [DATE]?" at bounding box center [893, 489] width 1106 height 66
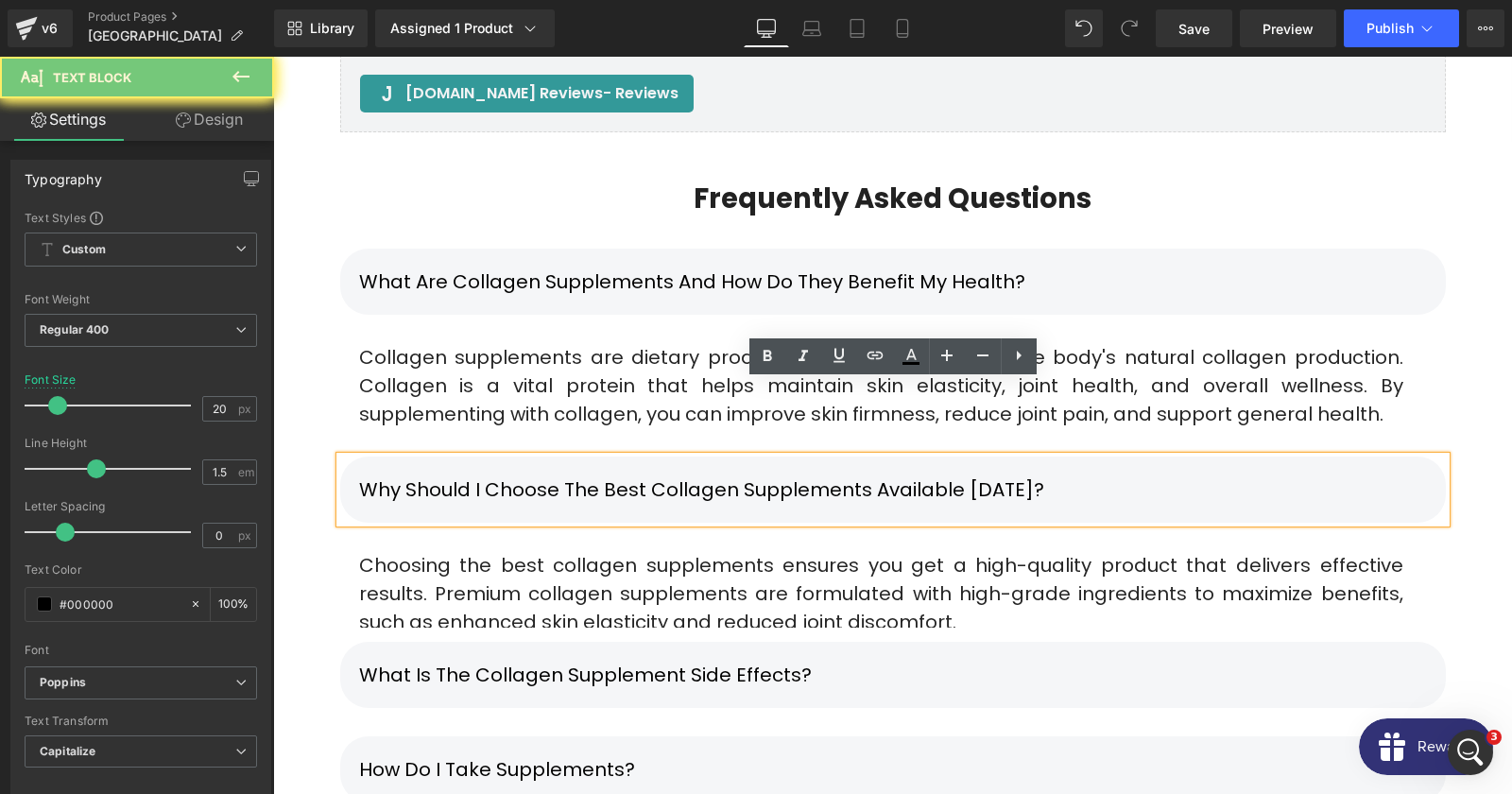
click at [753, 456] on div "Why should I choose the best collagen supplements available [DATE]?" at bounding box center [893, 489] width 1106 height 66
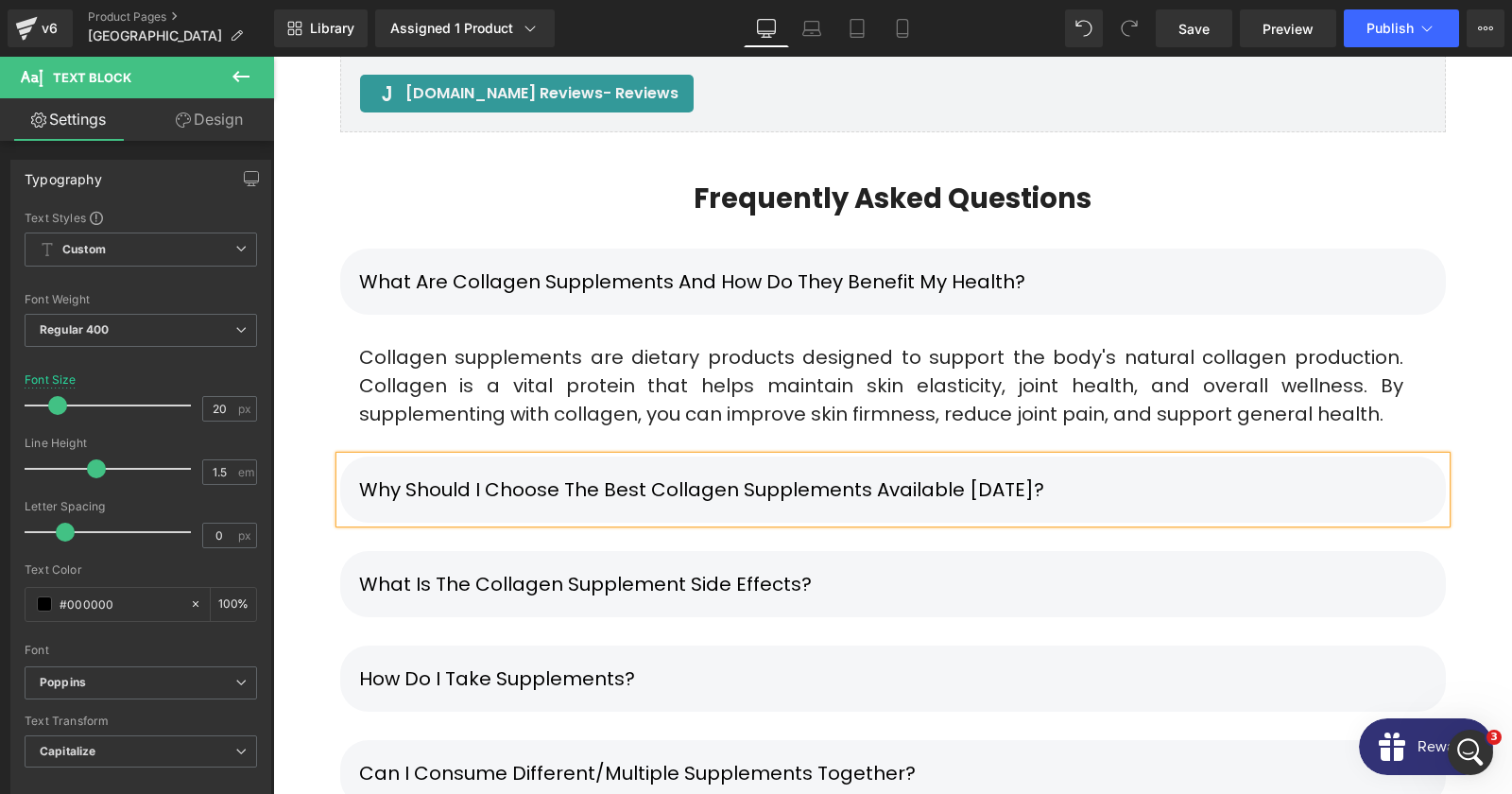
click at [571, 456] on div "Why should I choose the best collagen supplements available [DATE]?" at bounding box center [893, 489] width 1106 height 66
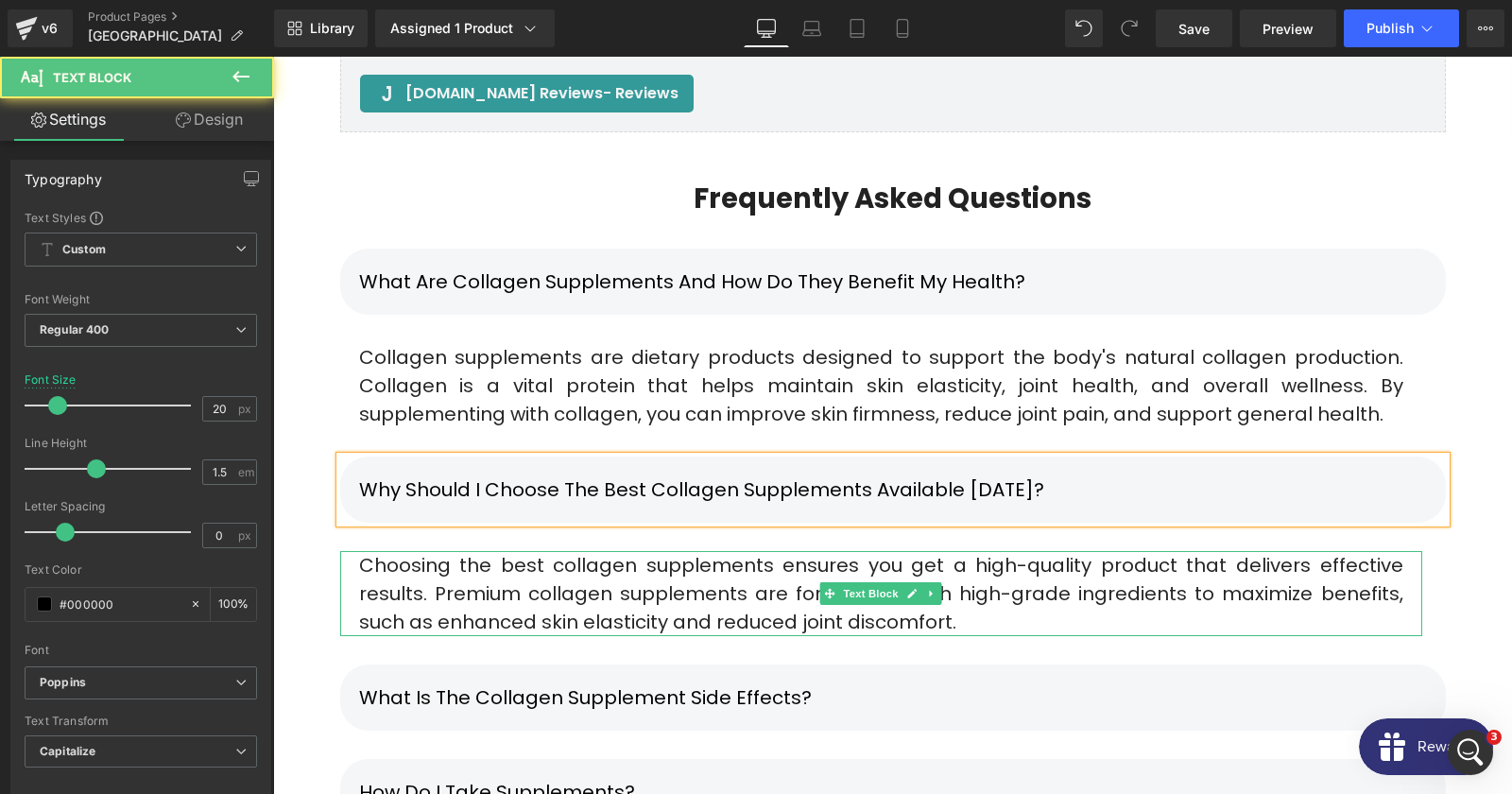
click at [701, 551] on div "Choosing the best collagen supplements ensures you get a high-quality product t…" at bounding box center [882, 593] width 1082 height 85
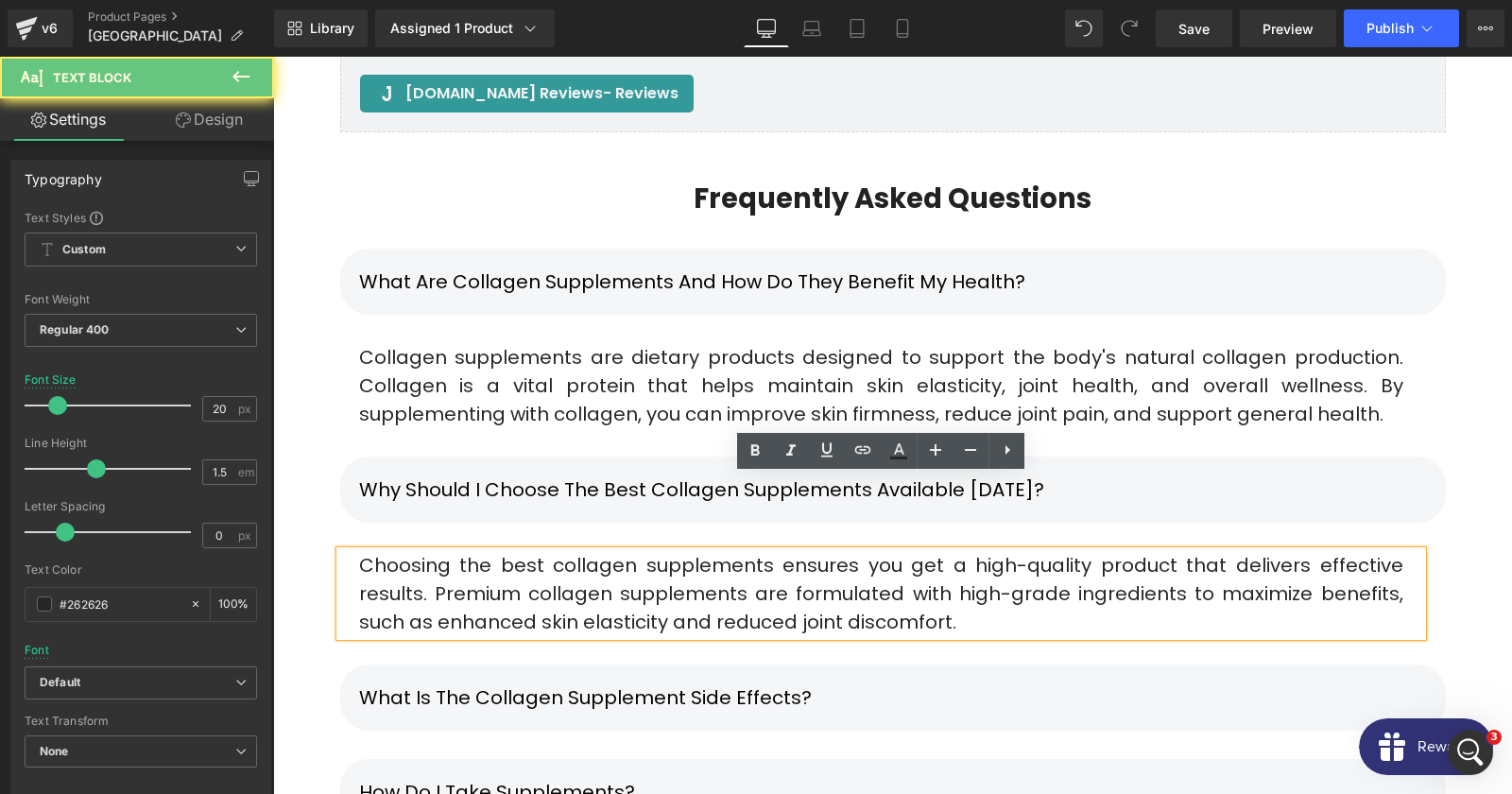
click at [701, 551] on div "Choosing the best collagen supplements ensures you get a high-quality product t…" at bounding box center [882, 593] width 1082 height 85
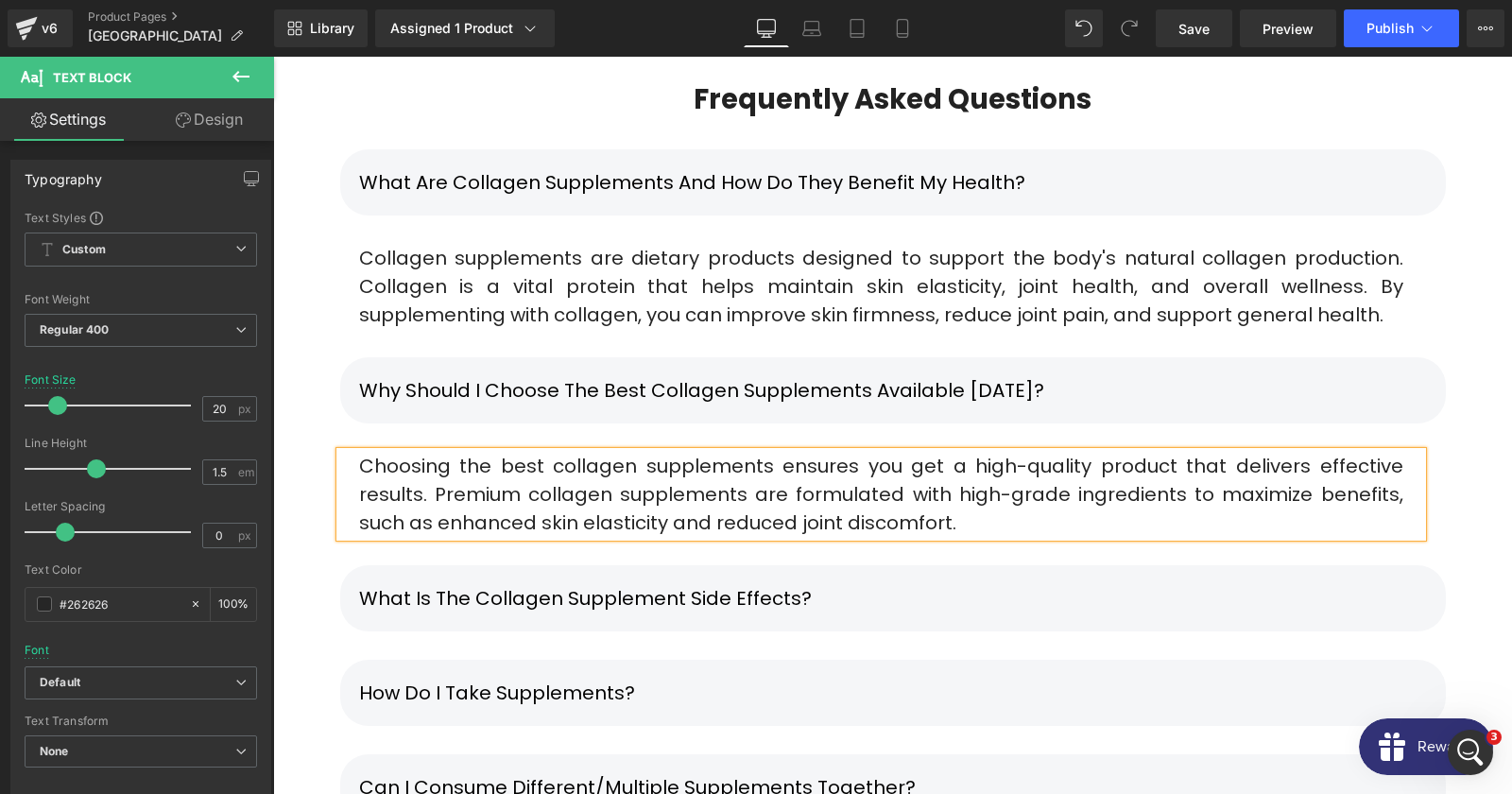
scroll to position [12270, 0]
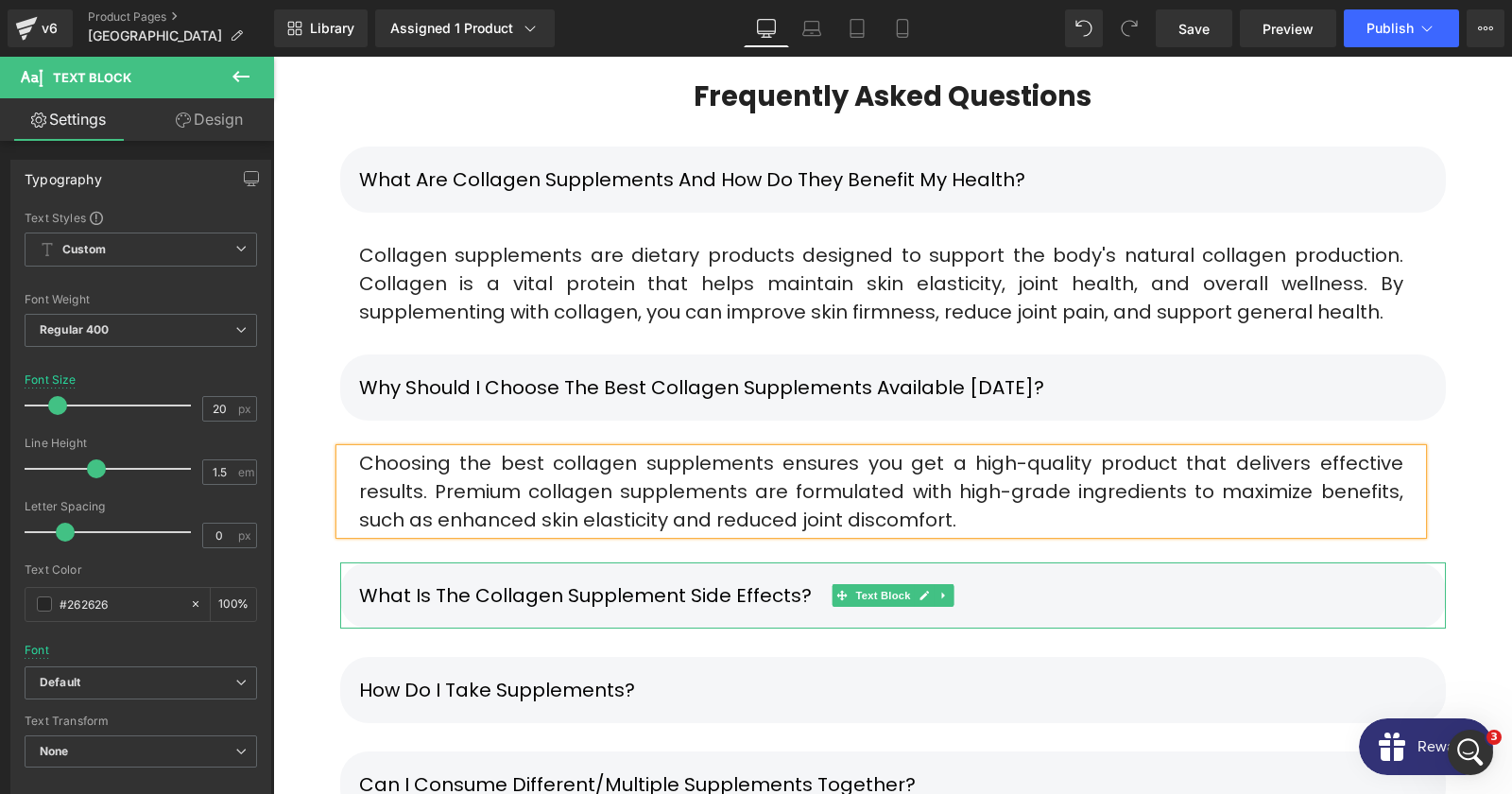
click at [769, 582] on p "What is the Collagen Supplement Side Effects?" at bounding box center [893, 596] width 1068 height 28
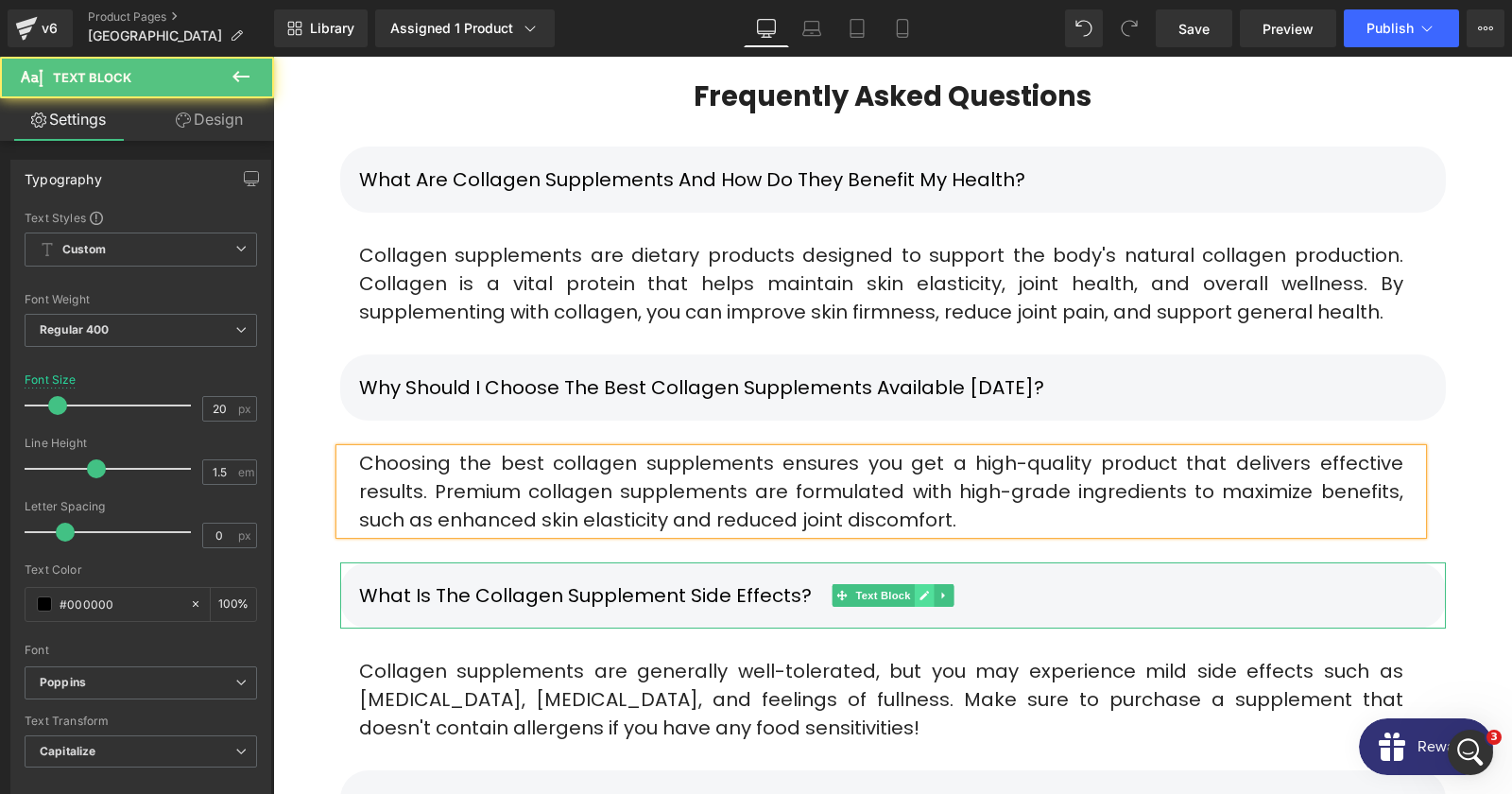
click at [932, 584] on link at bounding box center [924, 595] width 20 height 23
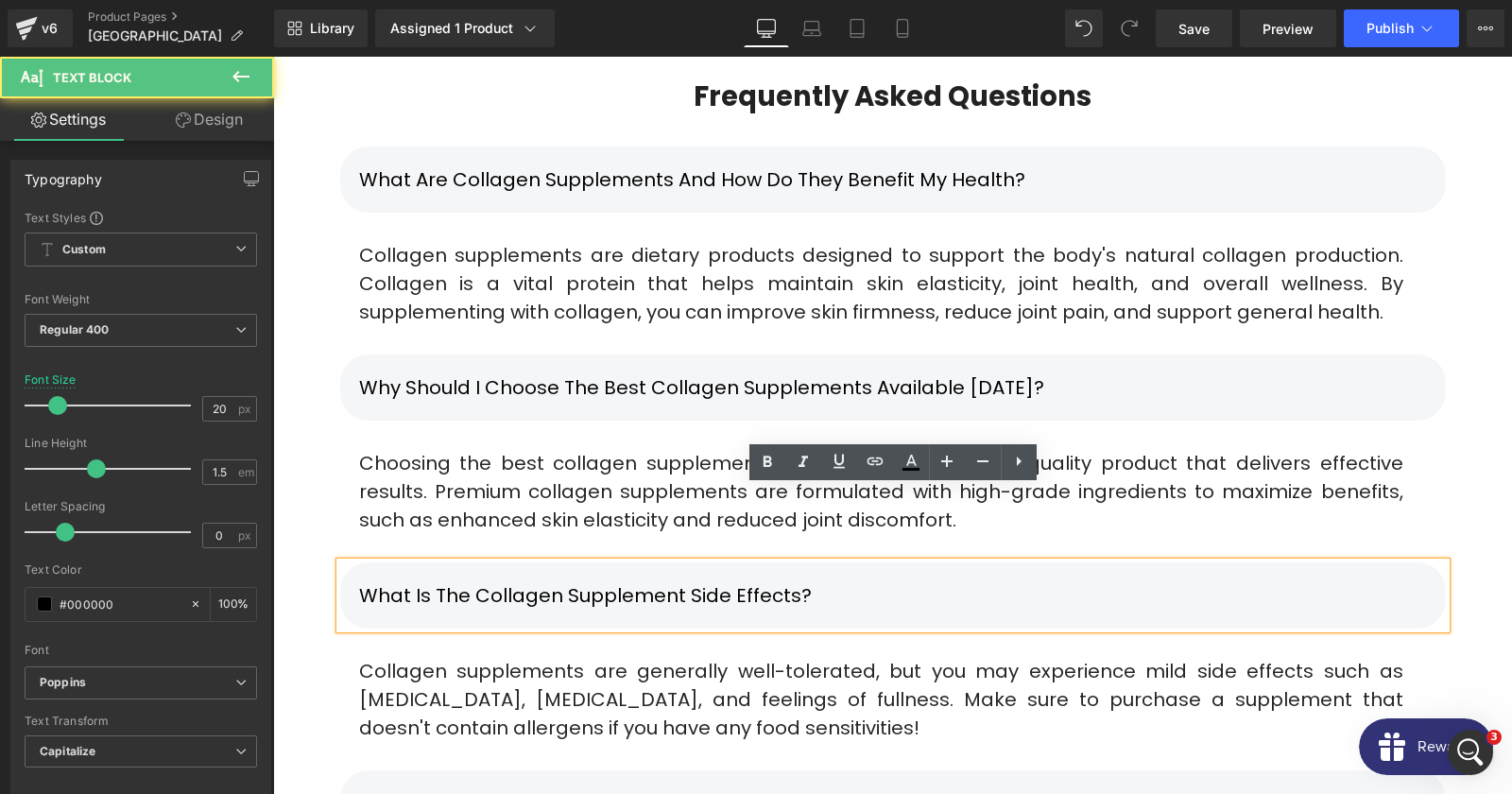
click at [762, 582] on p "What is the Collagen Supplement Side Effects?" at bounding box center [893, 596] width 1068 height 28
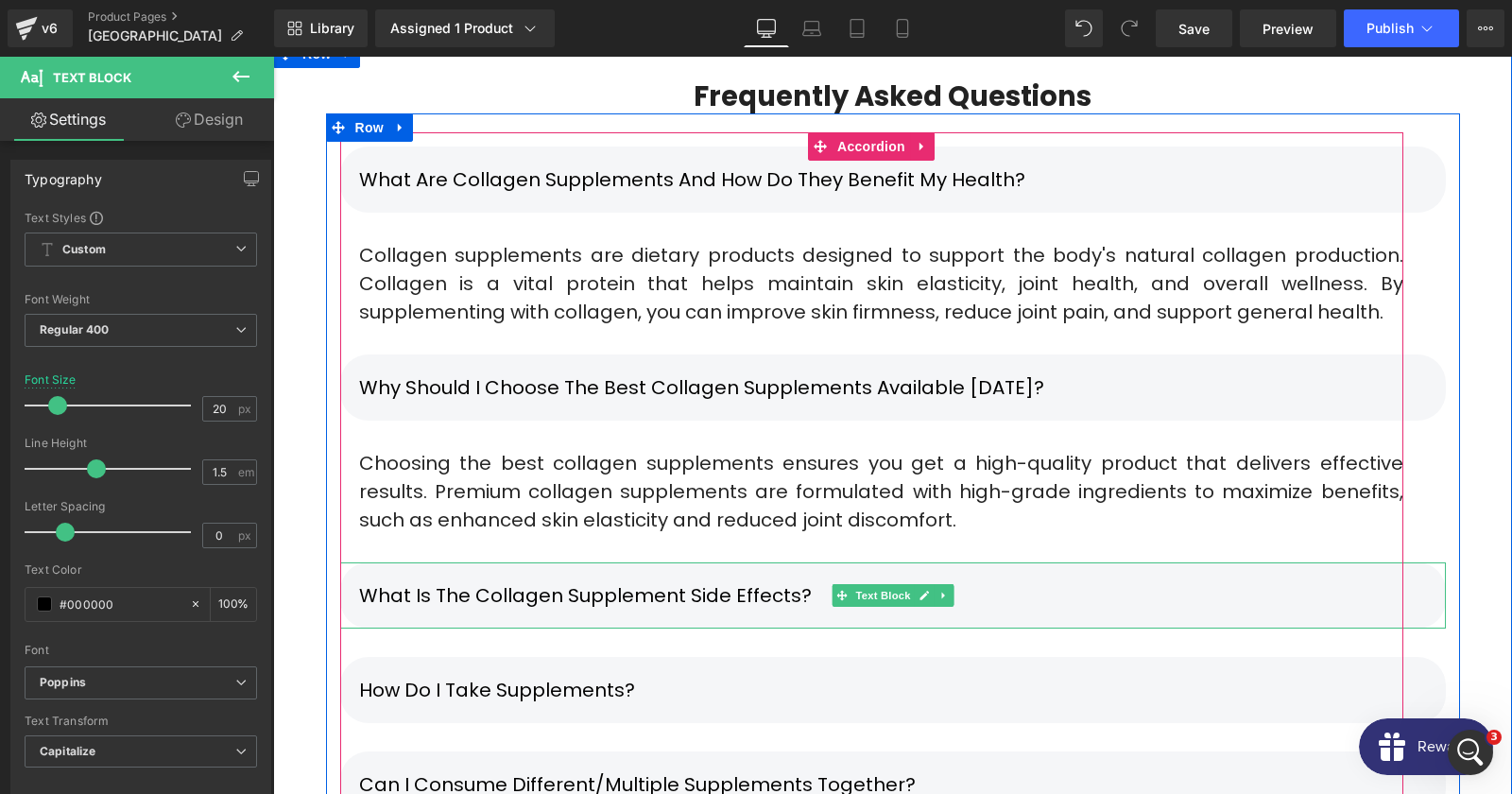
click at [1012, 582] on p "What is the Collagen Supplement Side Effects?" at bounding box center [893, 596] width 1068 height 28
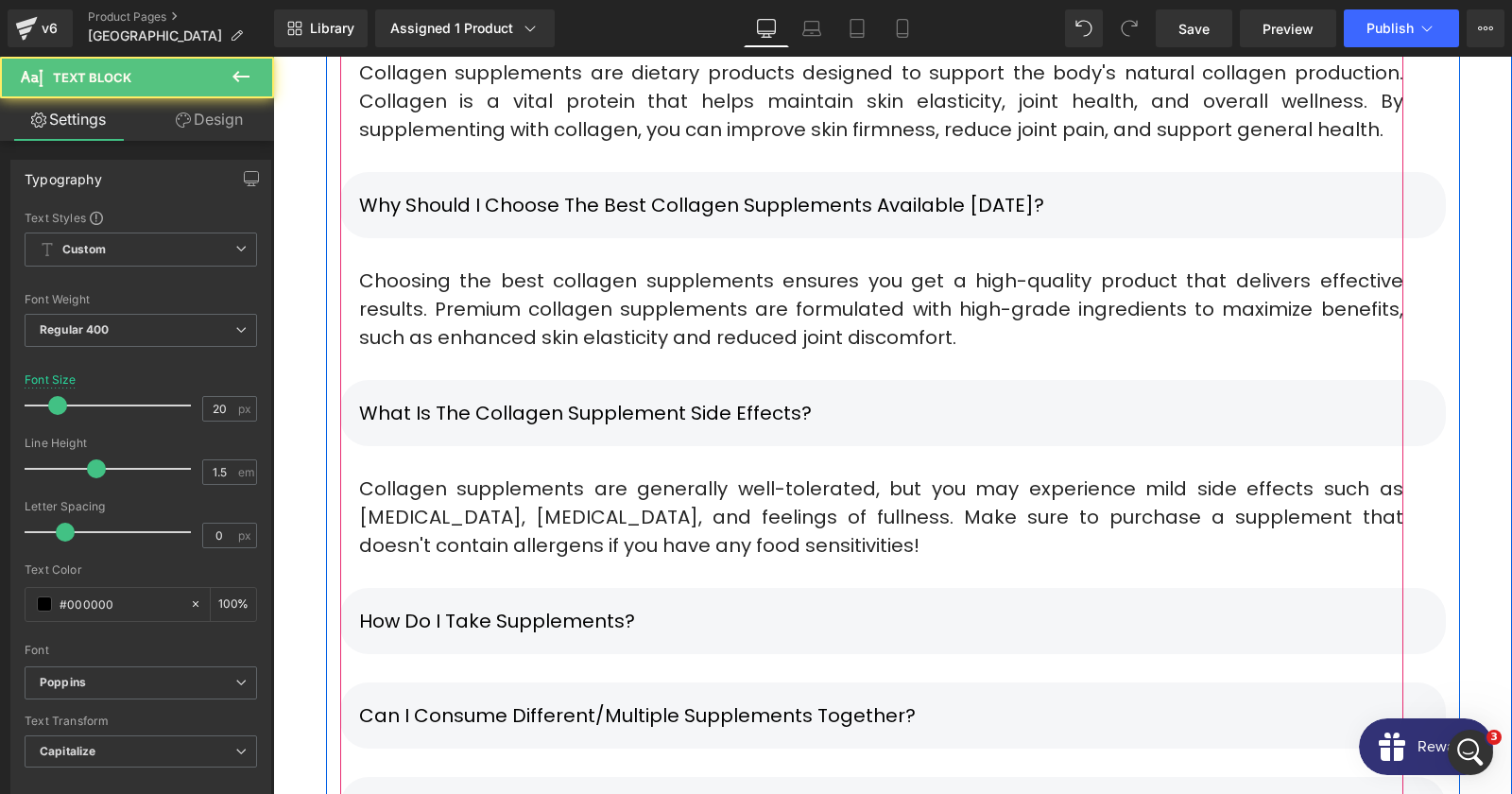
scroll to position [12474, 0]
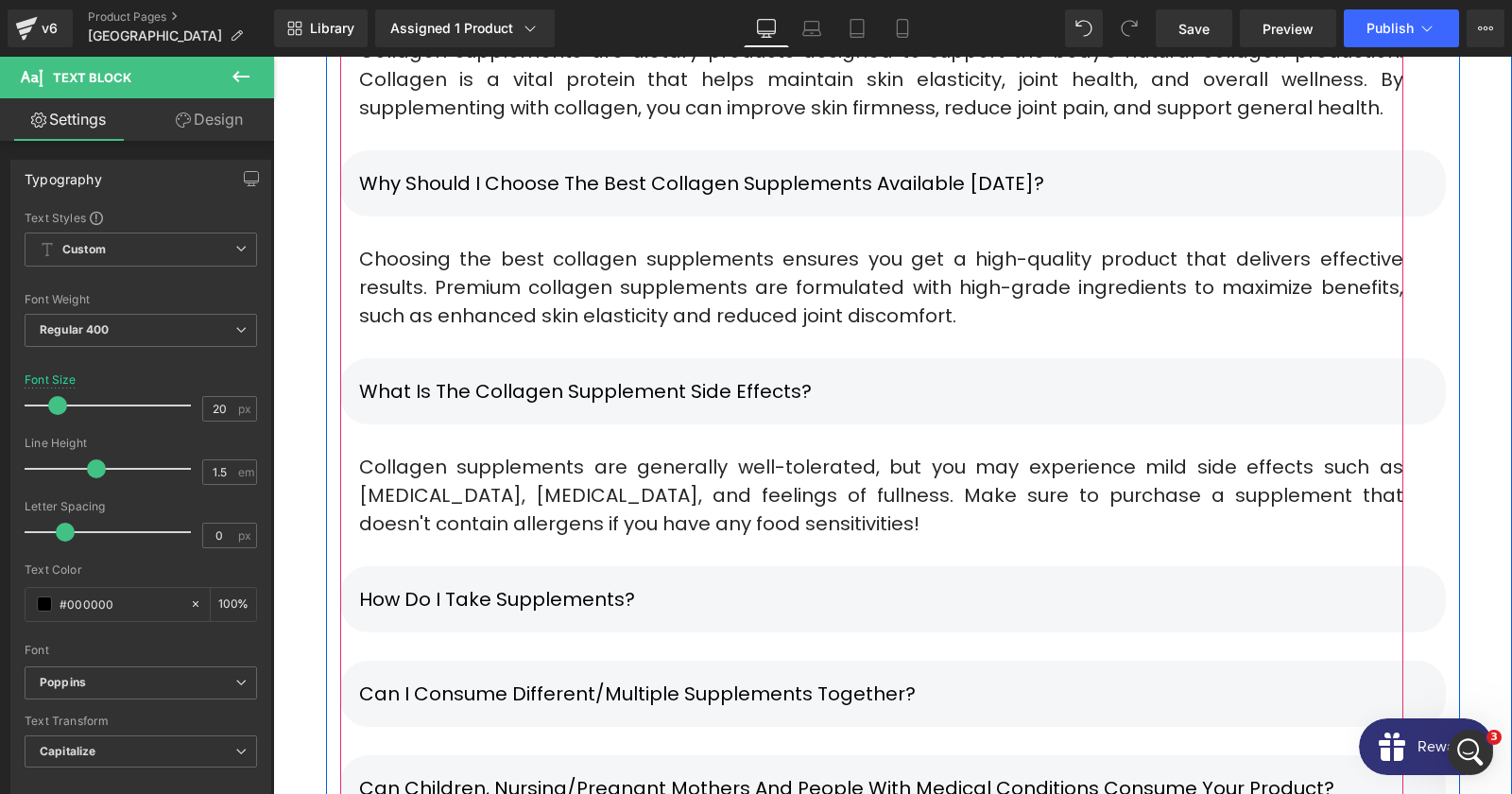
click at [600, 452] on p "Collagen supplements are generally well-tolerated, but you may experience mild …" at bounding box center [882, 494] width 1044 height 85
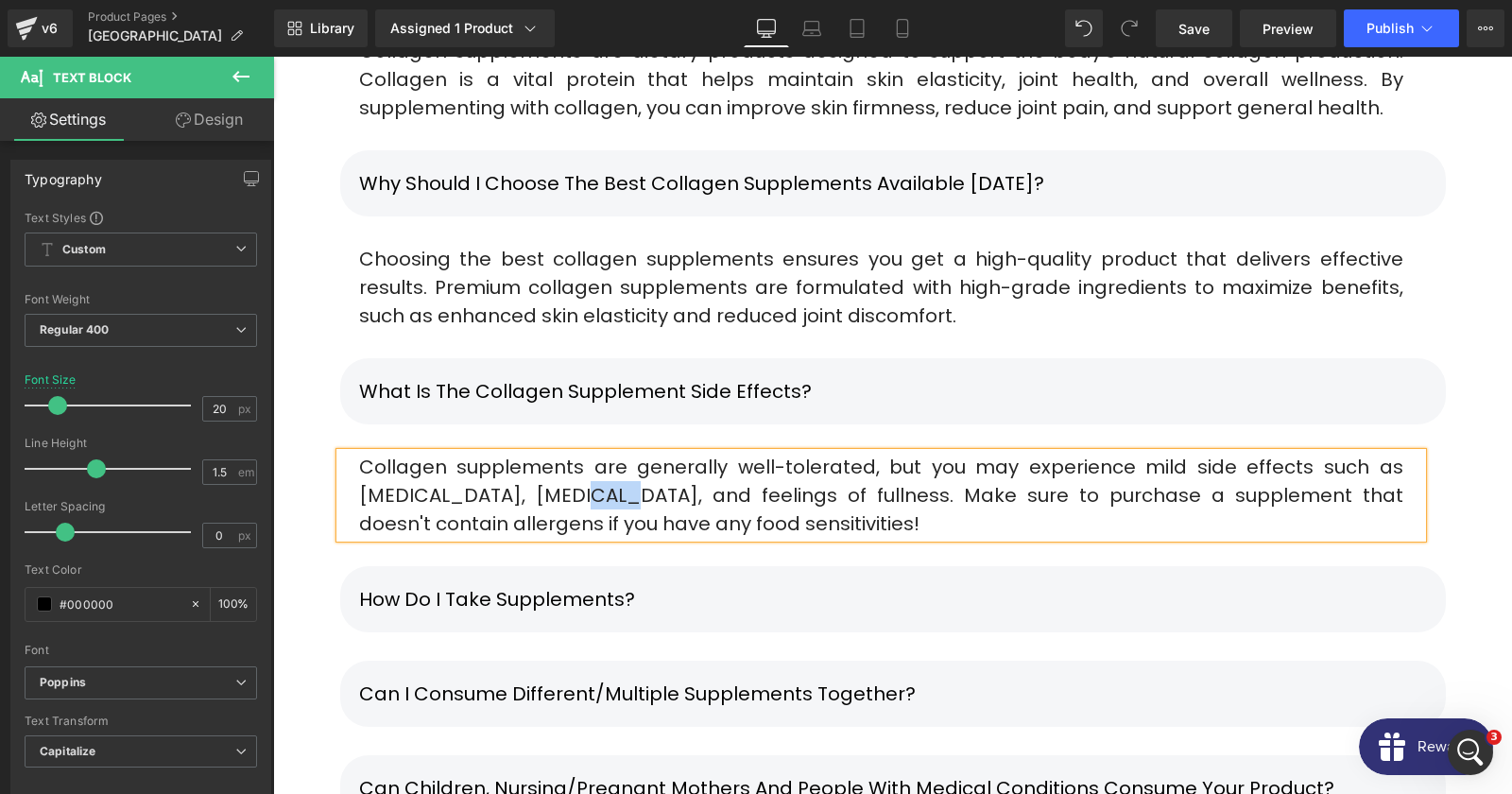
click at [600, 452] on p "Collagen supplements are generally well-tolerated, but you may experience mild …" at bounding box center [882, 494] width 1044 height 85
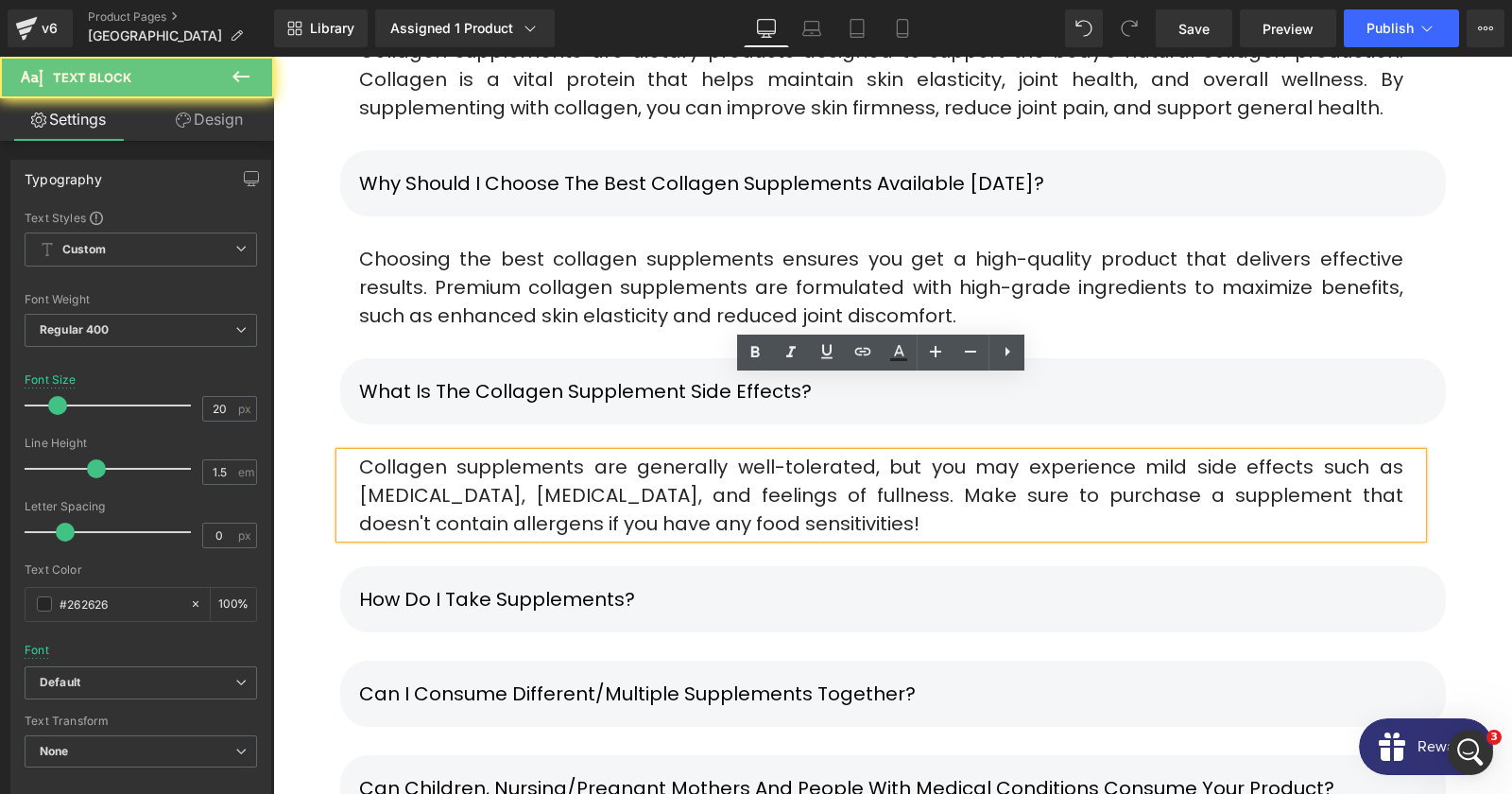
click at [600, 452] on p "Collagen supplements are generally well-tolerated, but you may experience mild …" at bounding box center [882, 494] width 1044 height 85
